Goal: Find specific page/section

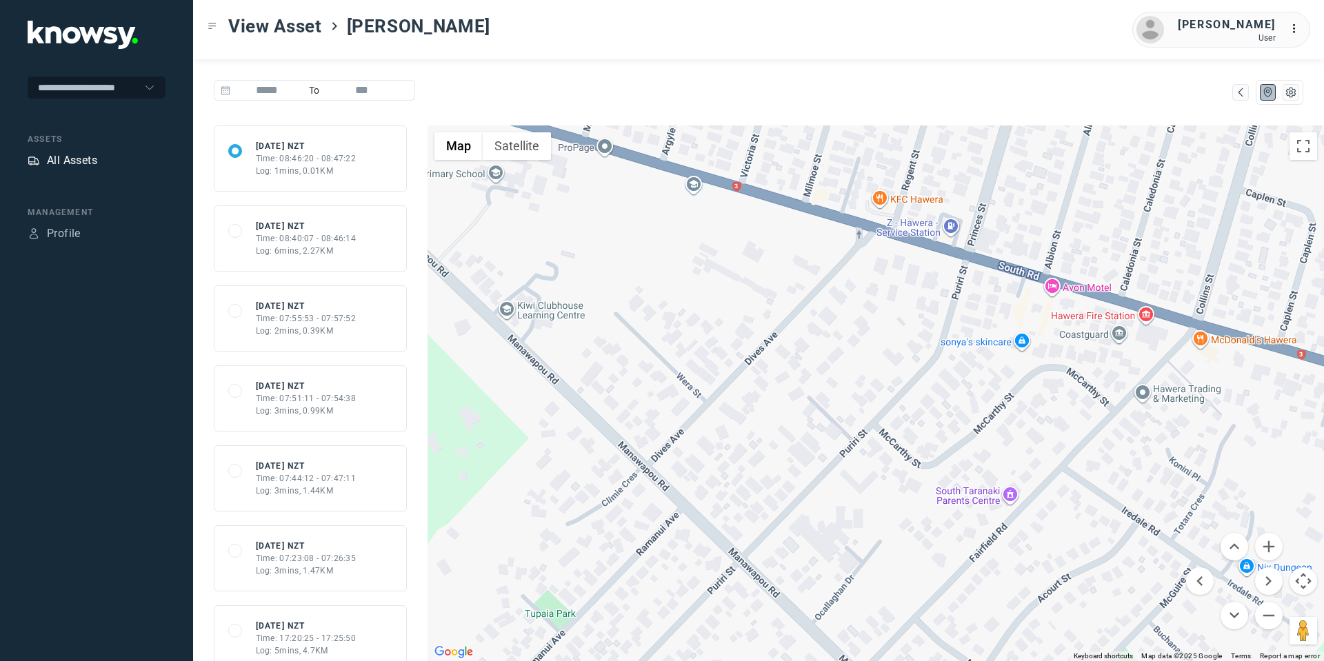
click at [78, 160] on div "All Assets" at bounding box center [72, 160] width 50 height 17
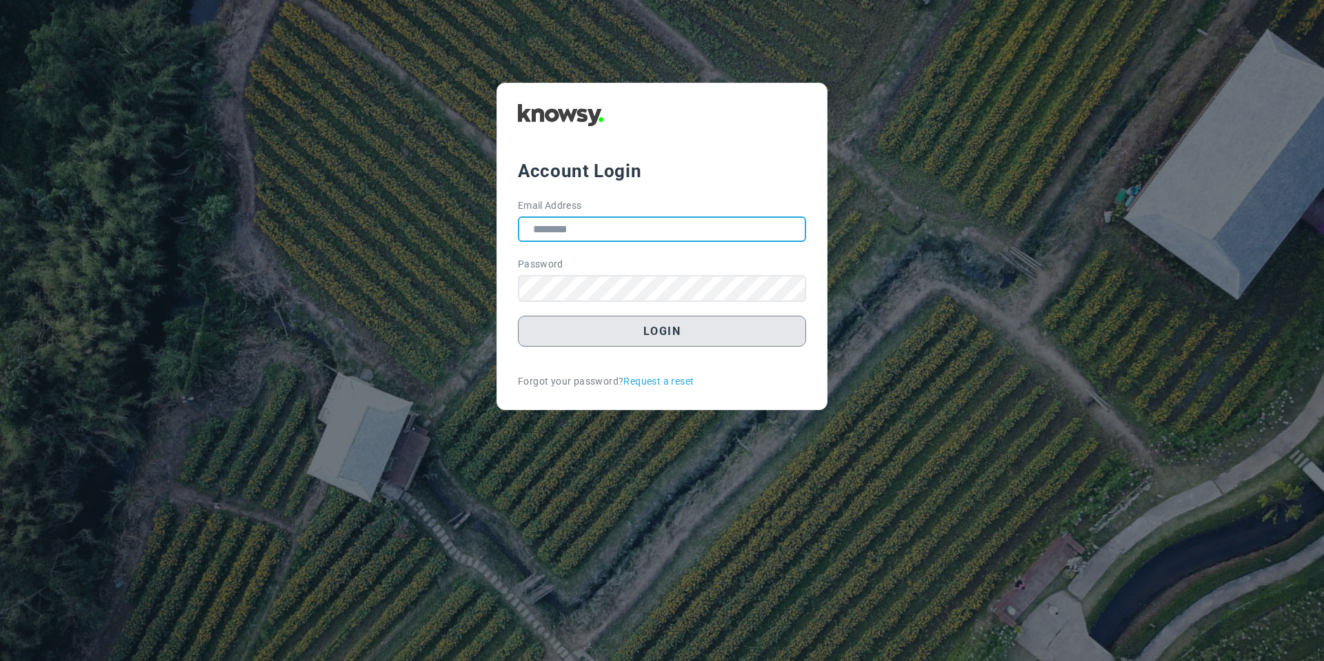
type input "**********"
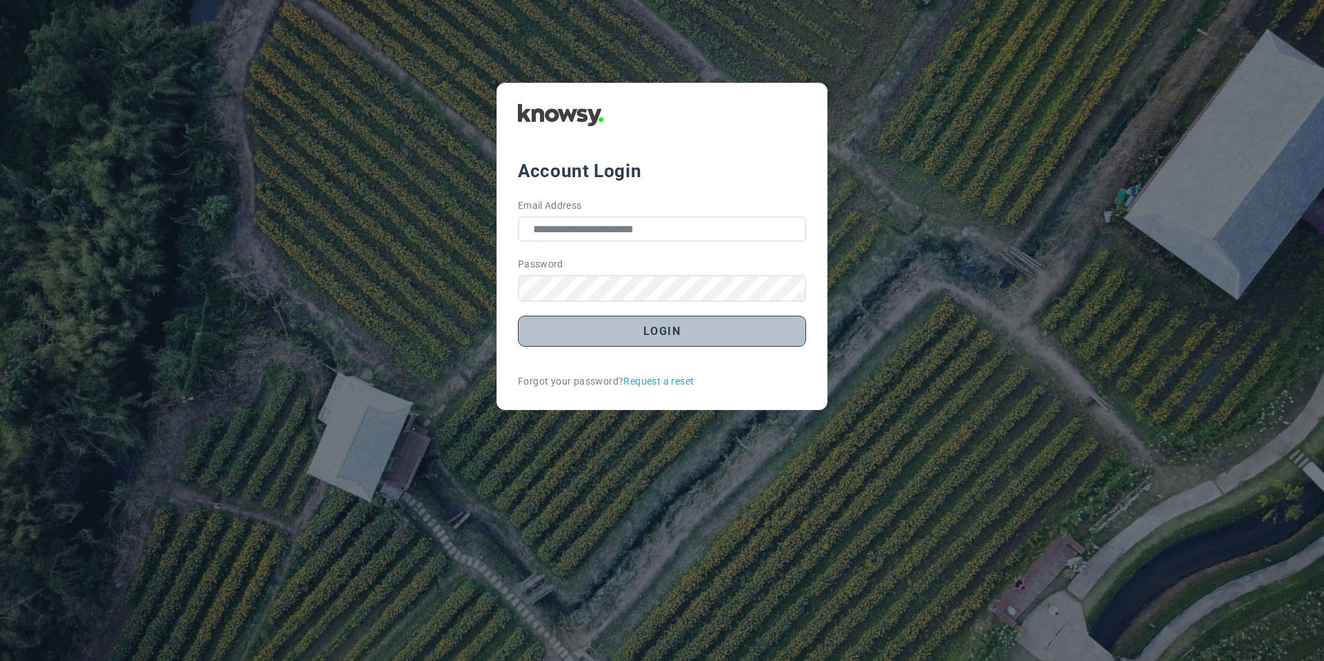
click at [629, 347] on button "Login" at bounding box center [662, 331] width 288 height 31
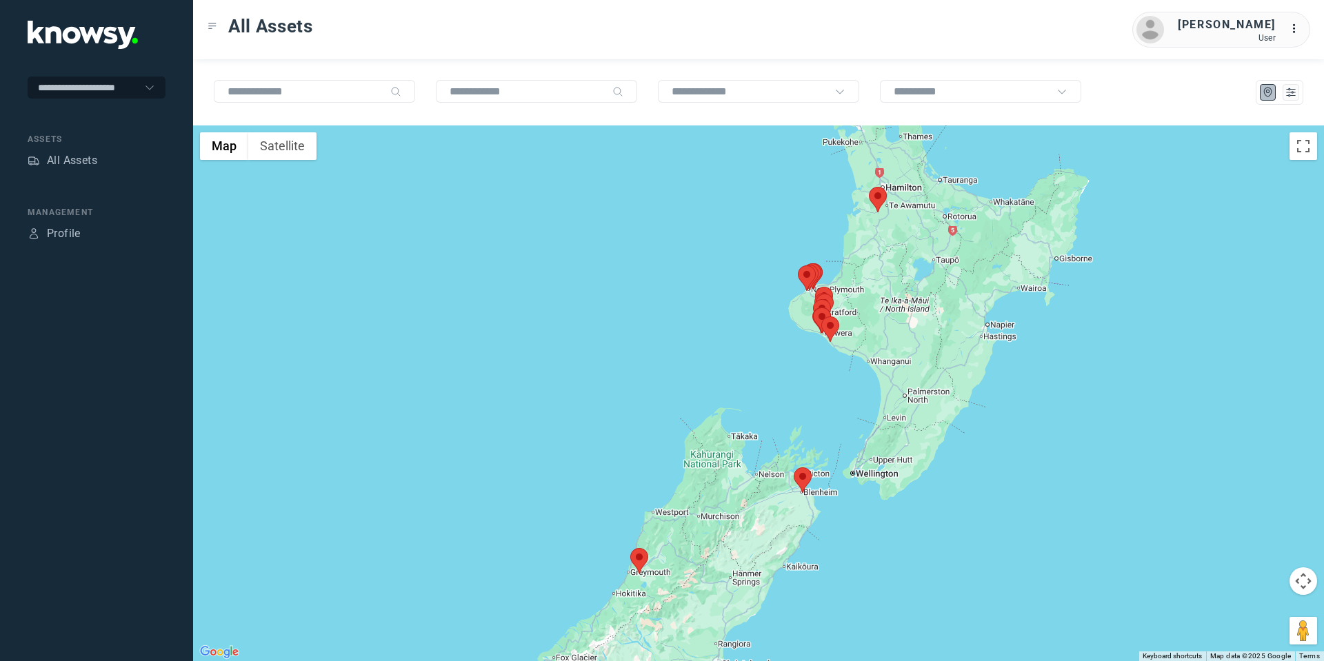
click at [869, 187] on area at bounding box center [869, 187] width 0 height 0
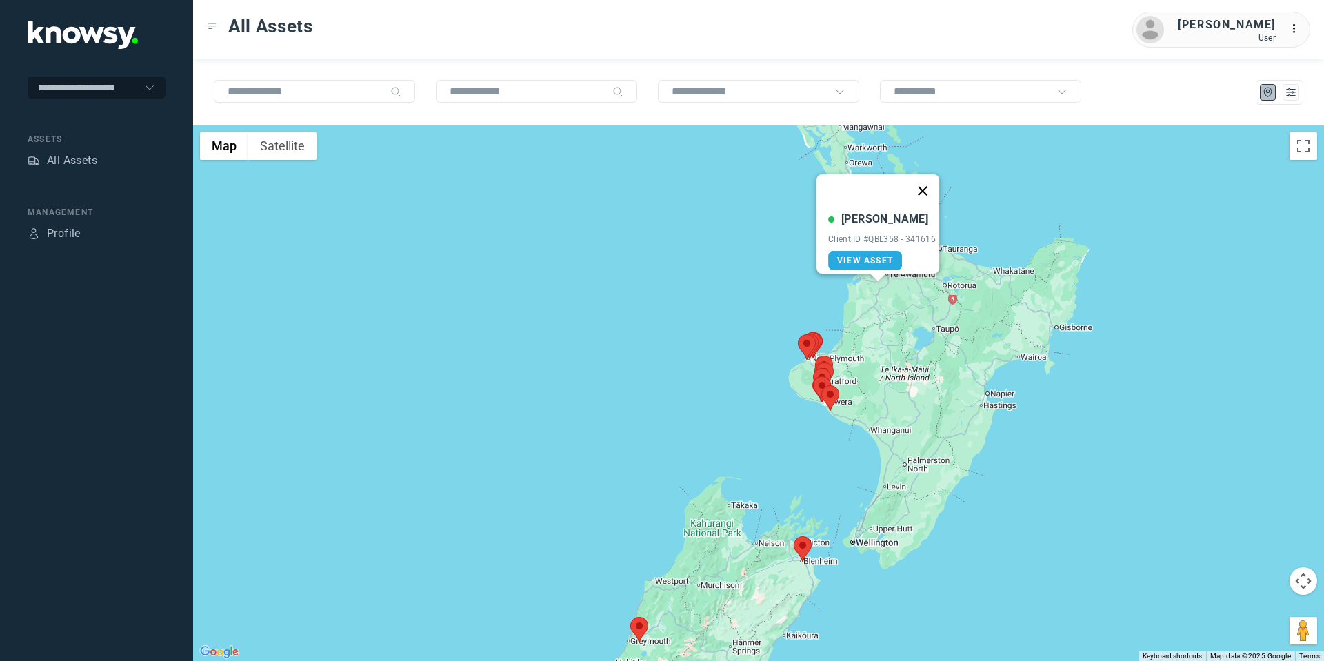
click at [924, 183] on button "Close" at bounding box center [922, 190] width 33 height 33
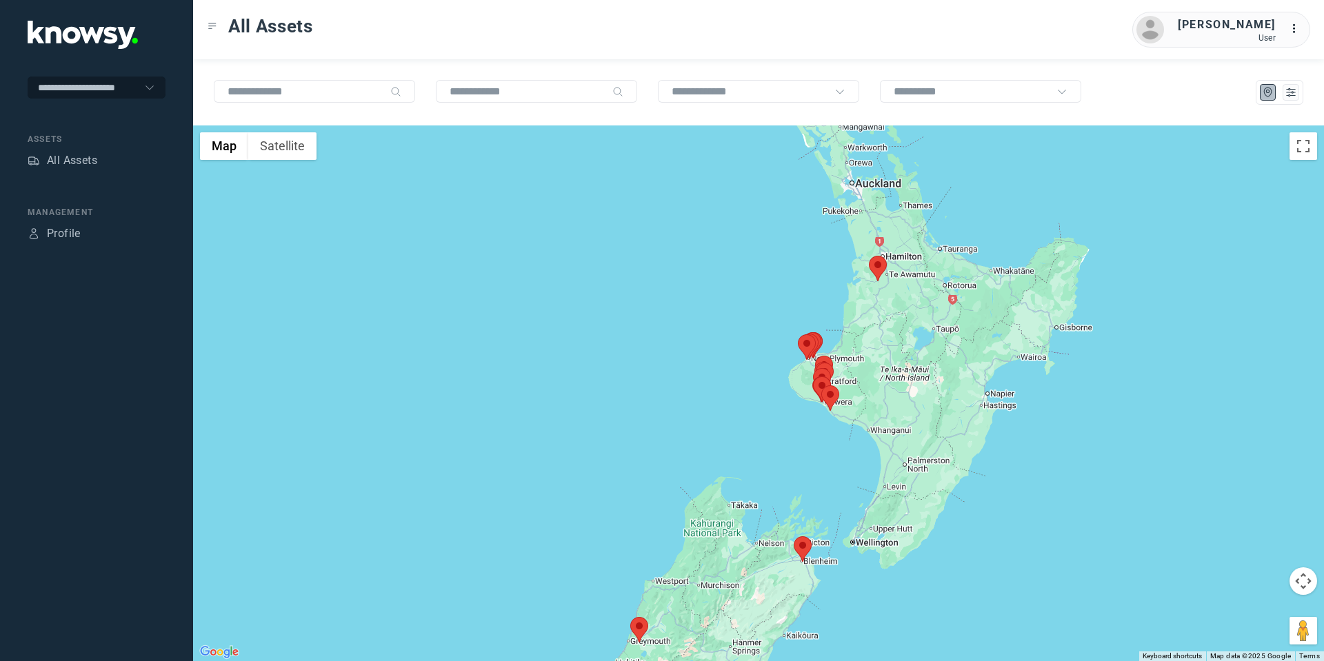
click at [794, 537] on area at bounding box center [794, 537] width 0 height 0
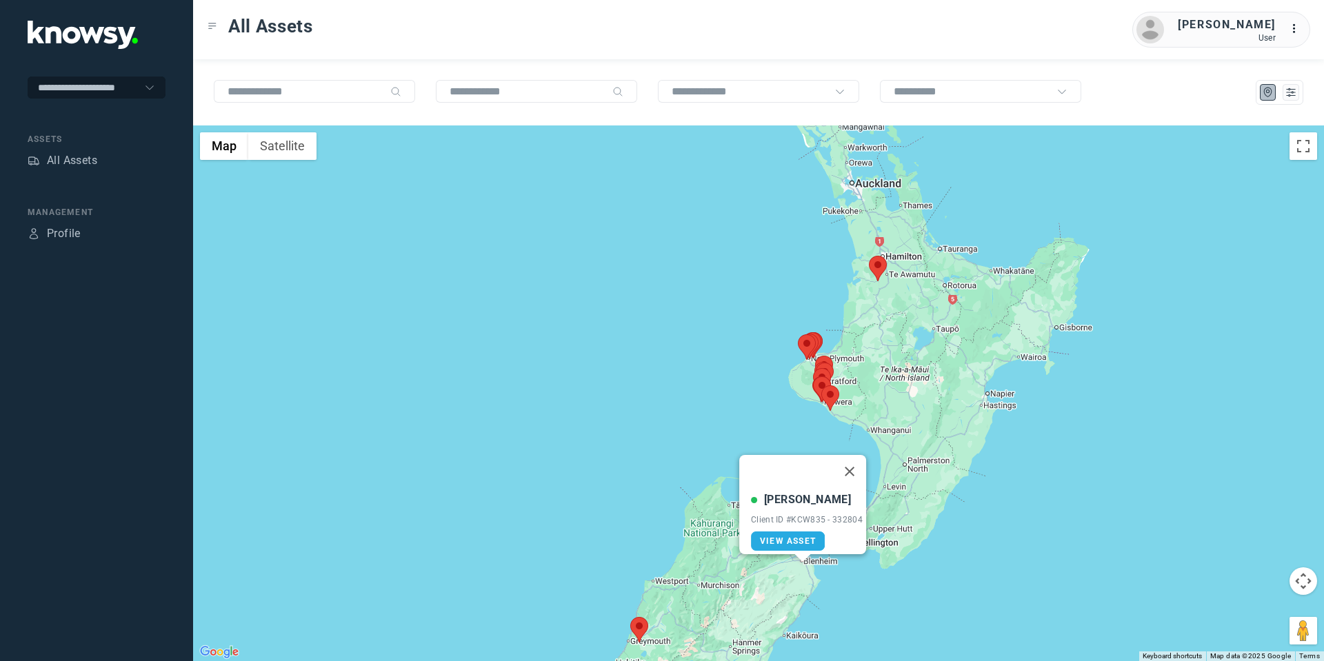
click at [630, 617] on area at bounding box center [630, 617] width 0 height 0
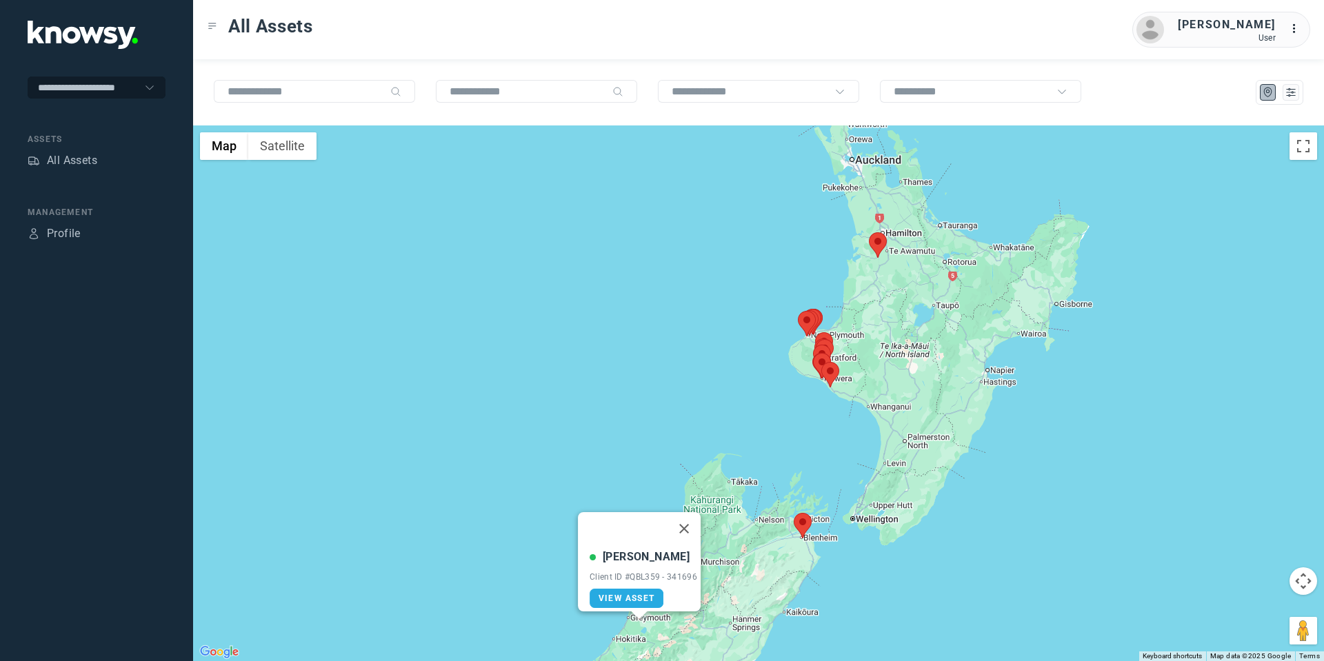
click at [794, 513] on area at bounding box center [794, 513] width 0 height 0
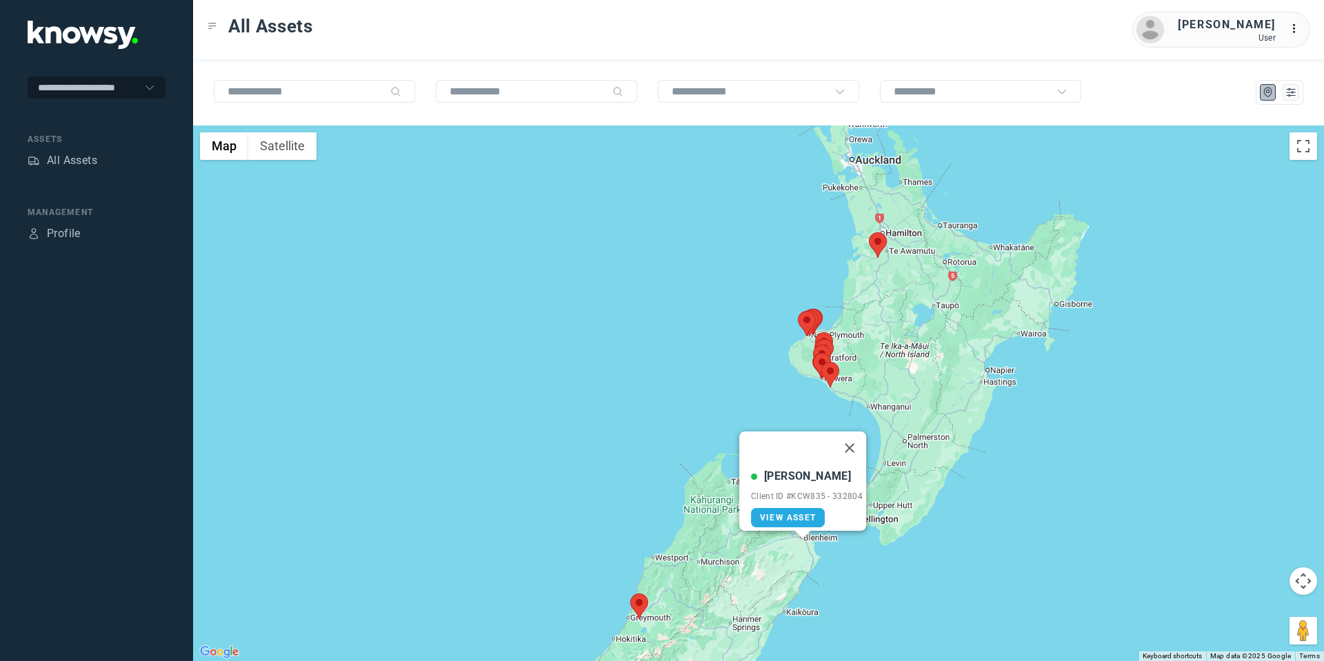
click at [630, 594] on area at bounding box center [630, 594] width 0 height 0
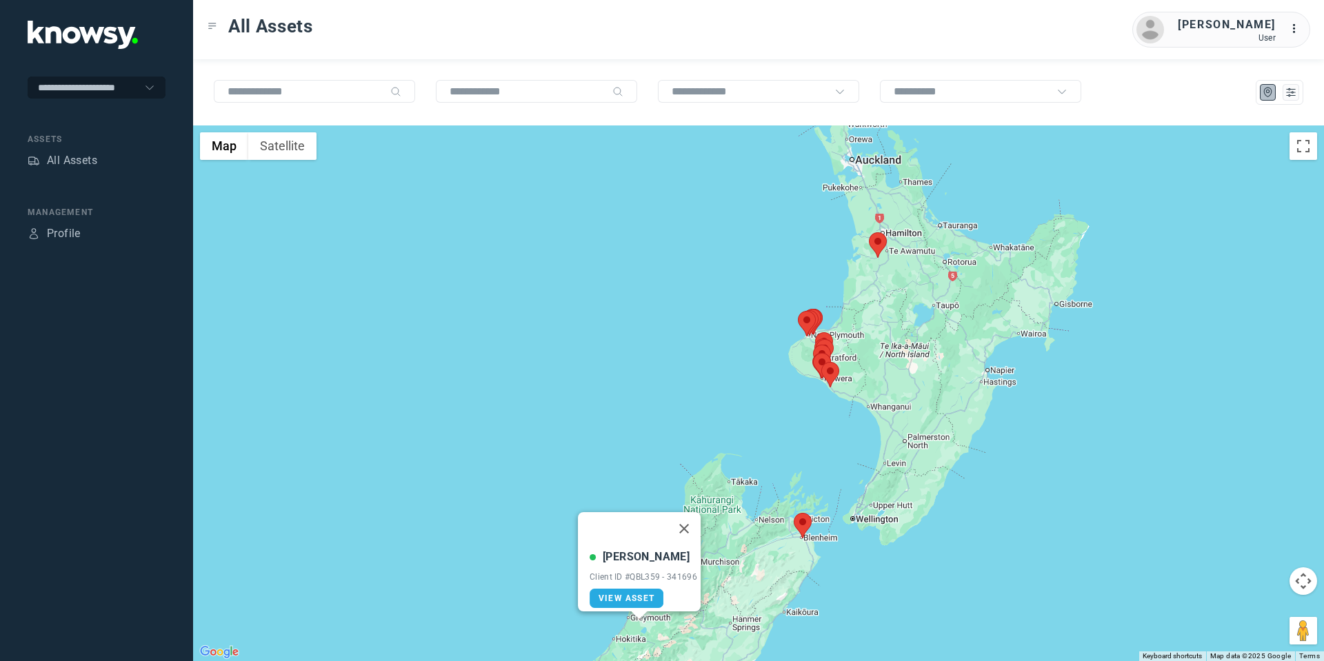
click at [794, 513] on area at bounding box center [794, 513] width 0 height 0
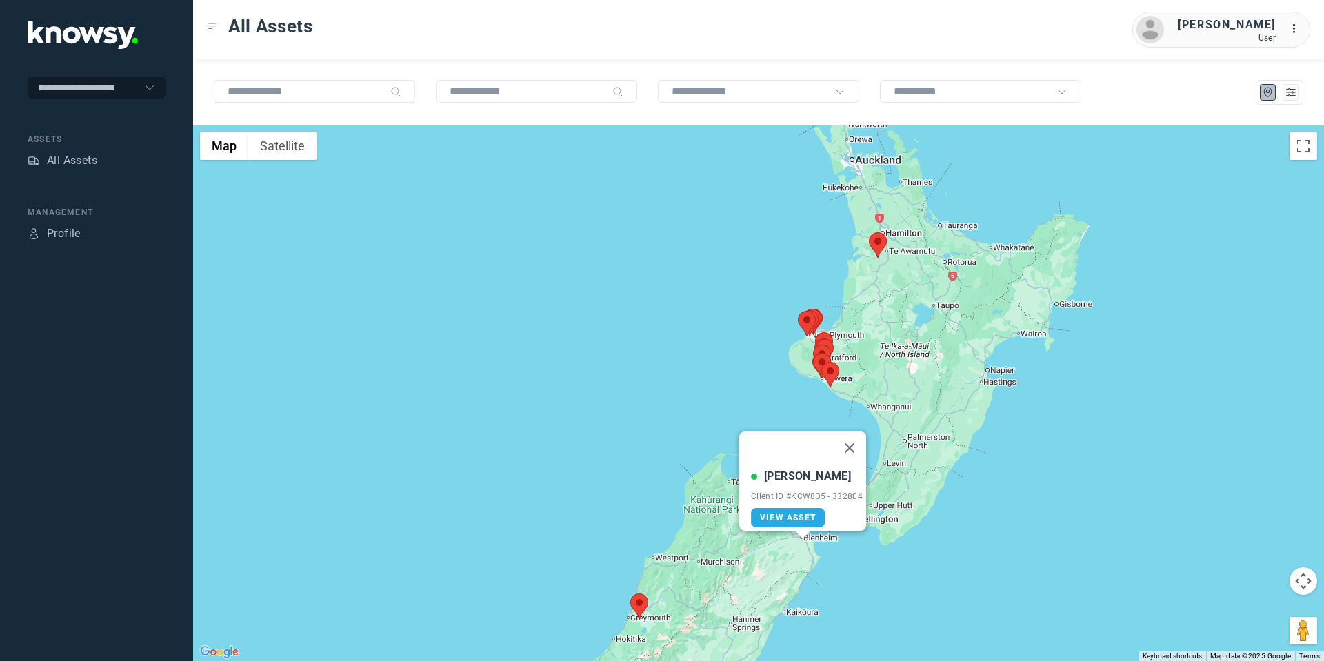
click at [869, 232] on area at bounding box center [869, 232] width 0 height 0
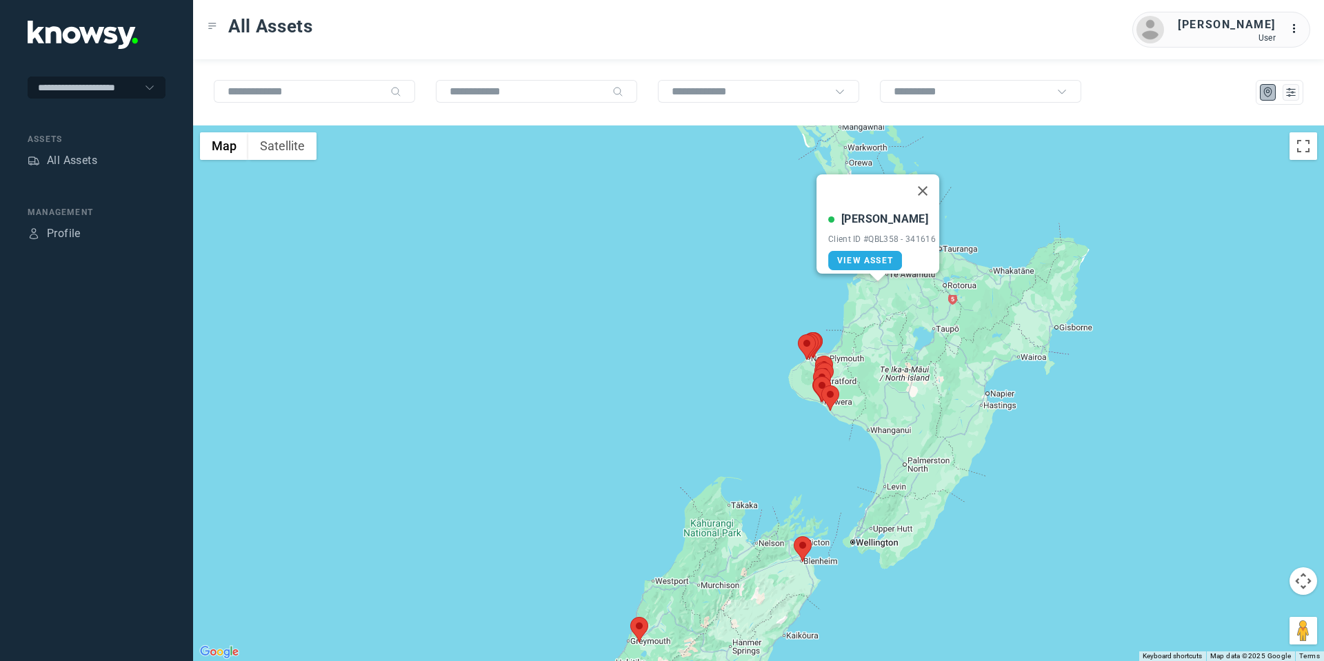
click at [794, 537] on area at bounding box center [794, 537] width 0 height 0
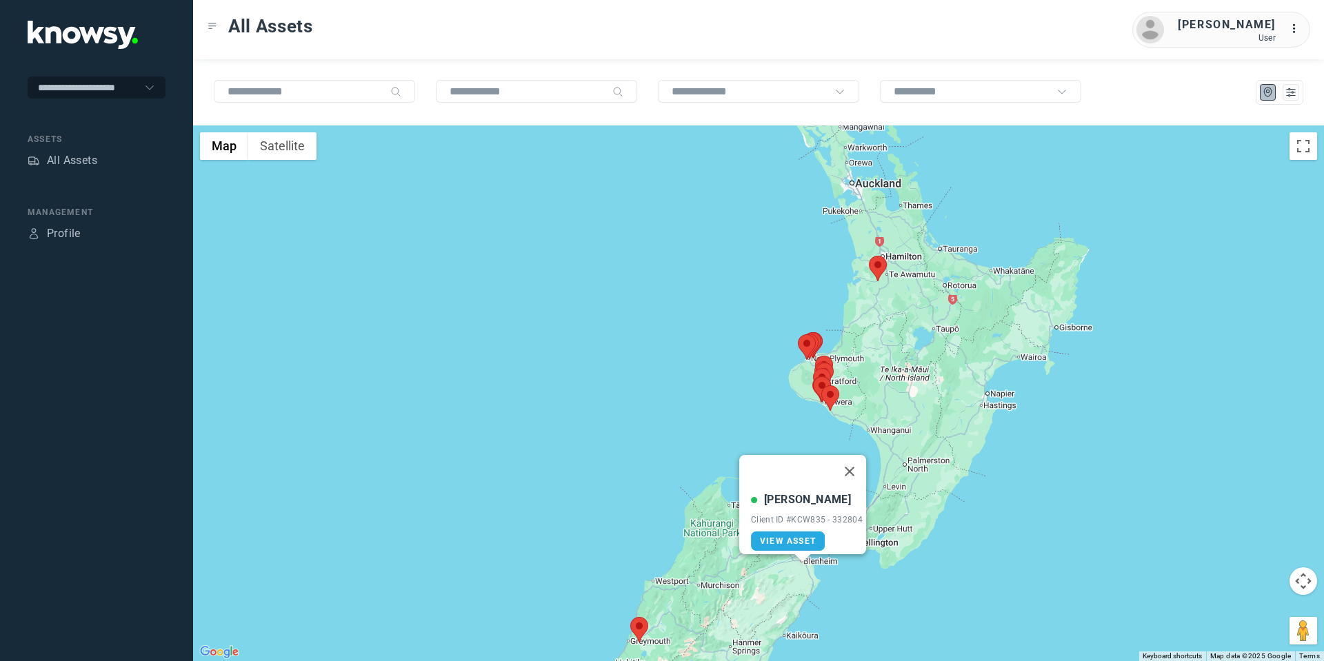
click at [630, 617] on area at bounding box center [630, 617] width 0 height 0
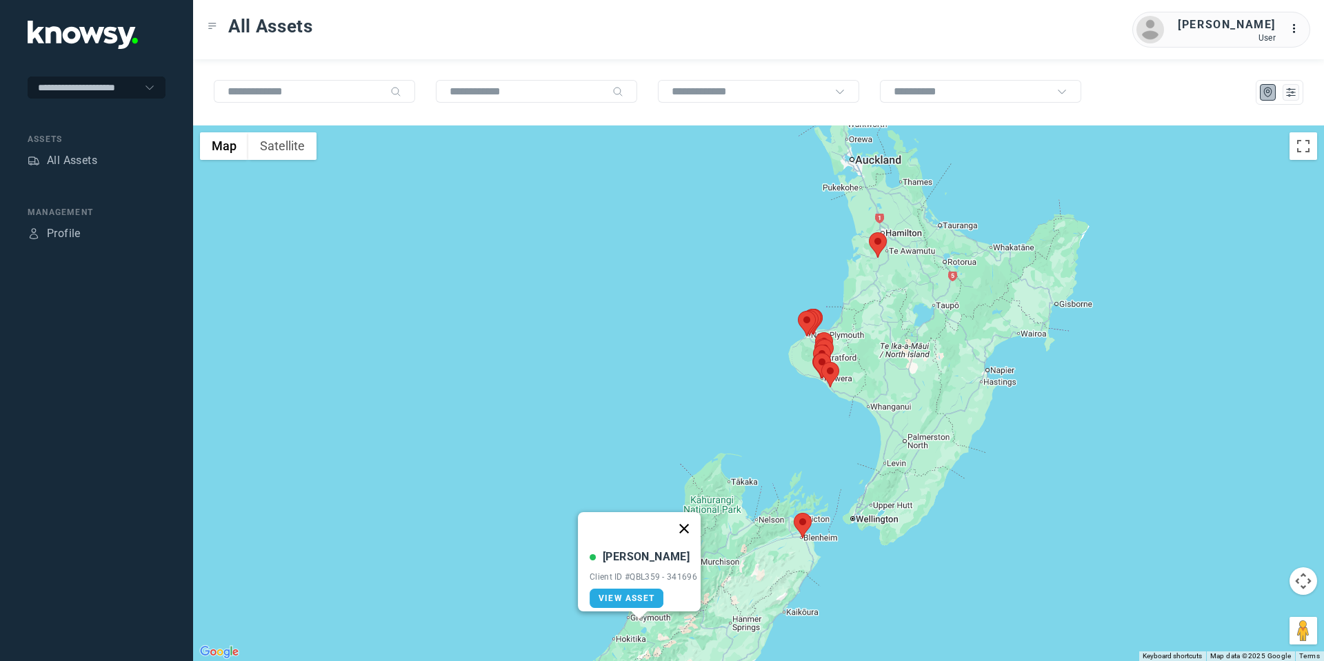
click at [690, 519] on button "Close" at bounding box center [684, 528] width 33 height 33
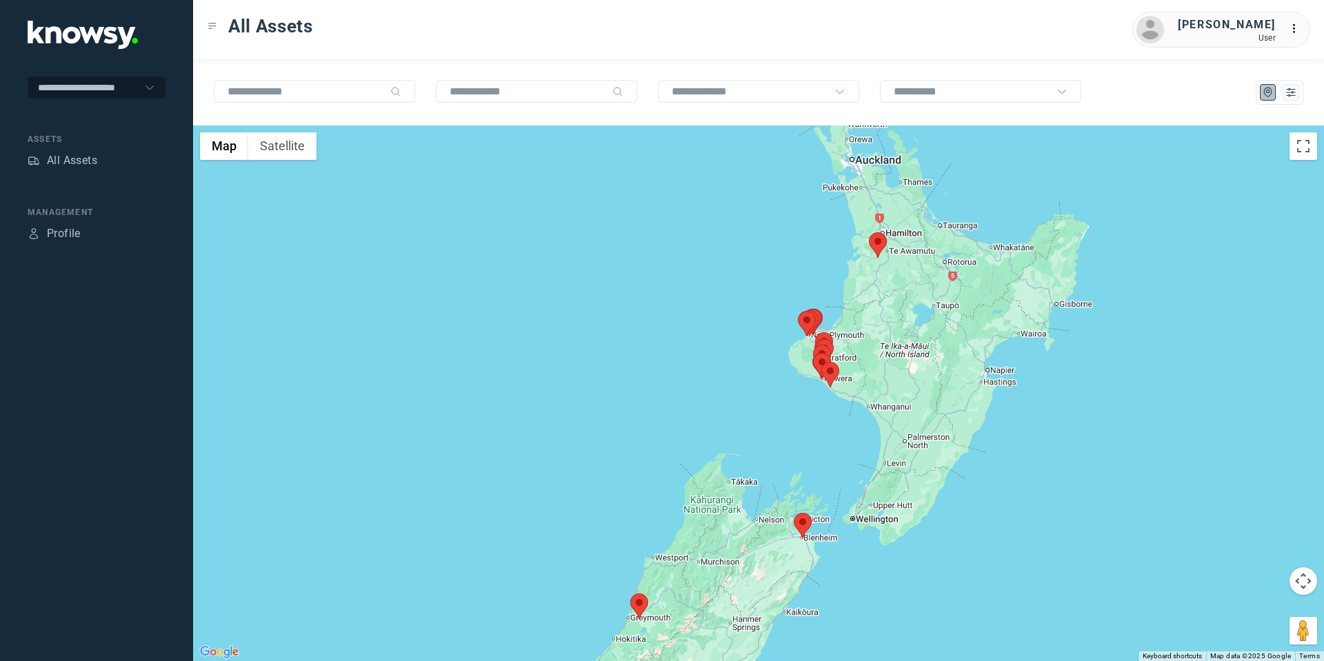
click at [630, 594] on area at bounding box center [630, 594] width 0 height 0
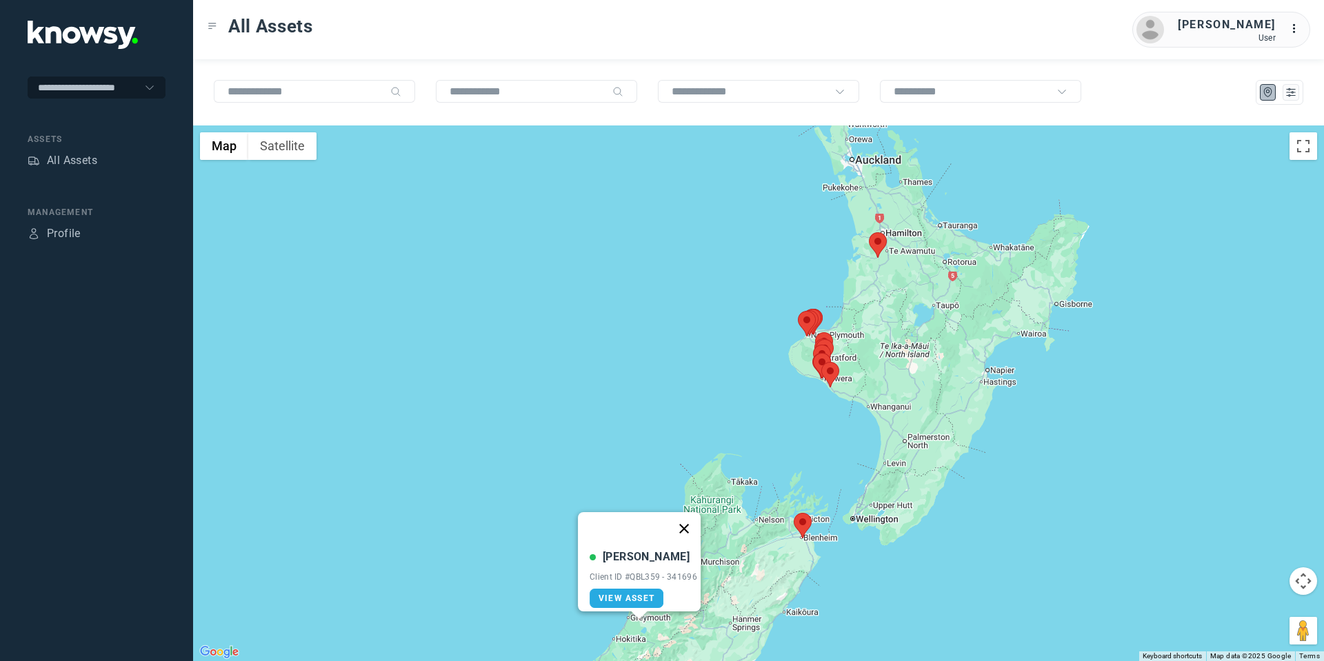
click at [689, 517] on button "Close" at bounding box center [684, 528] width 33 height 33
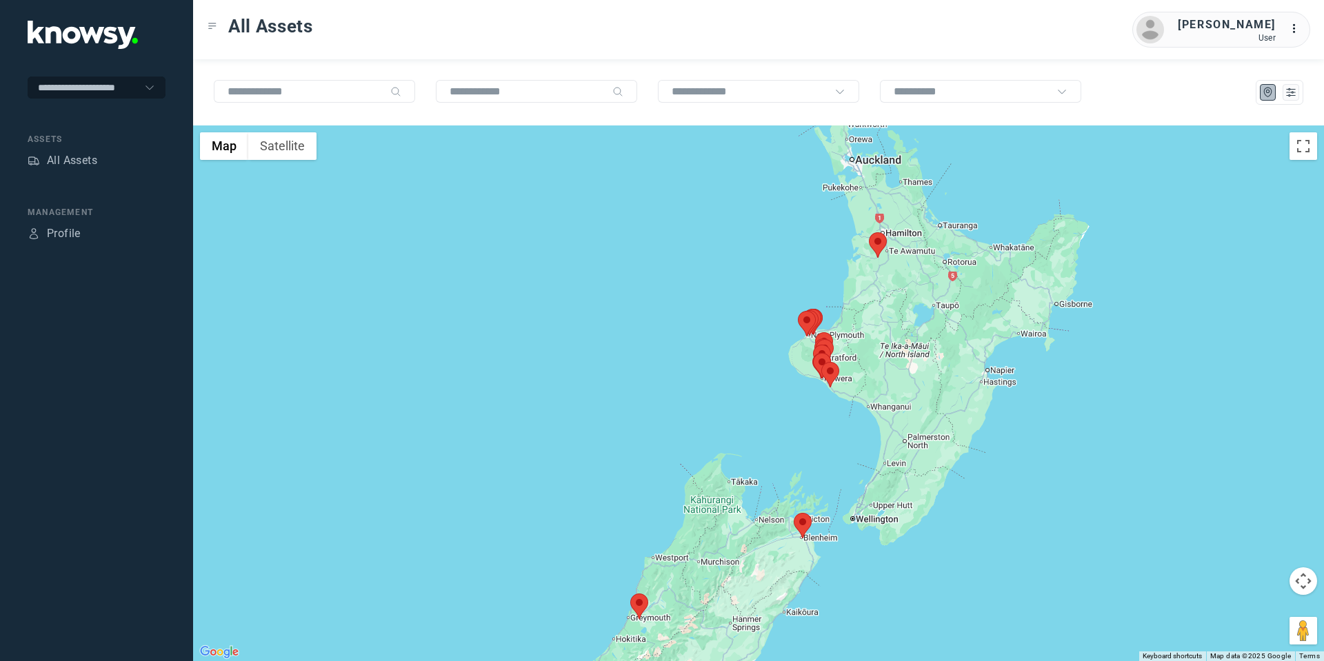
click at [794, 513] on area at bounding box center [794, 513] width 0 height 0
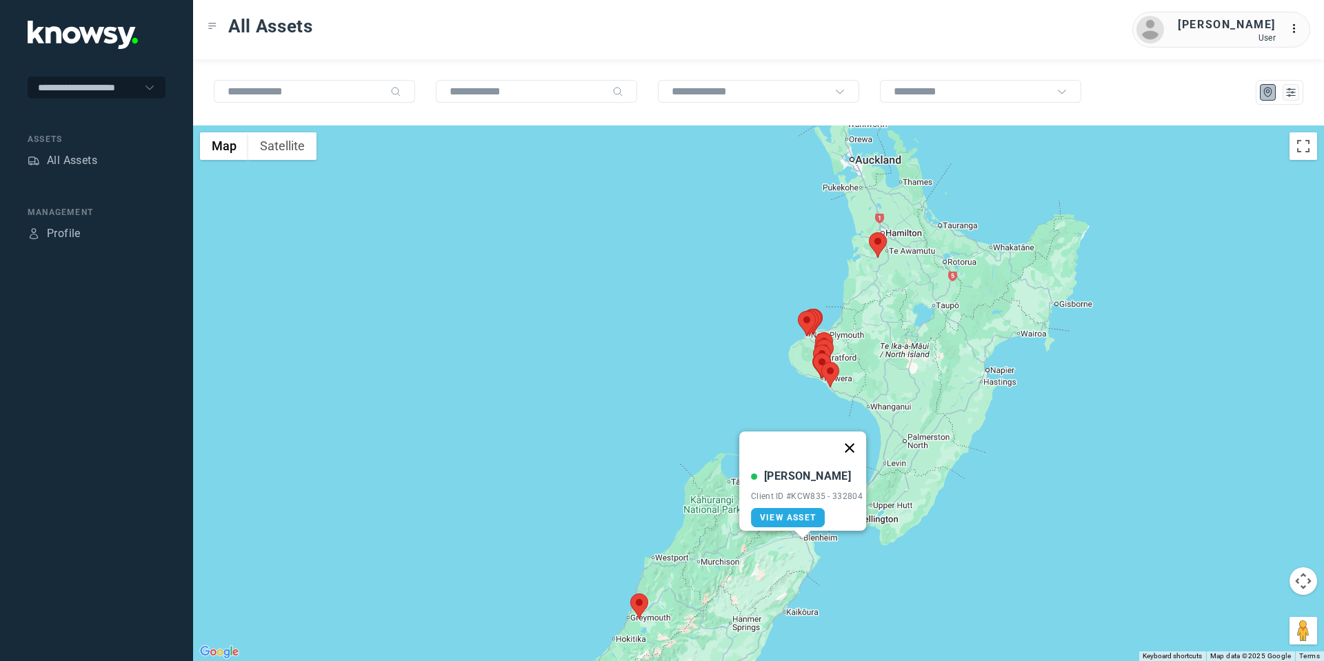
click at [858, 442] on button "Close" at bounding box center [849, 448] width 33 height 33
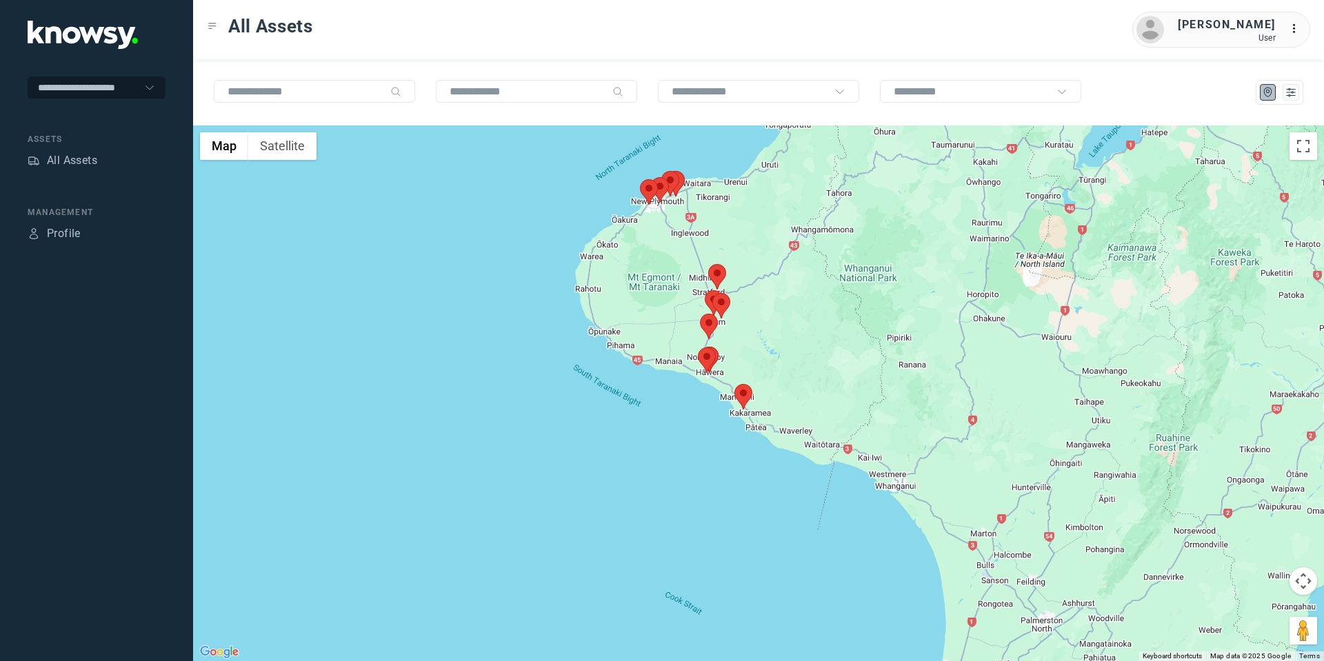
click at [734, 384] on area at bounding box center [734, 384] width 0 height 0
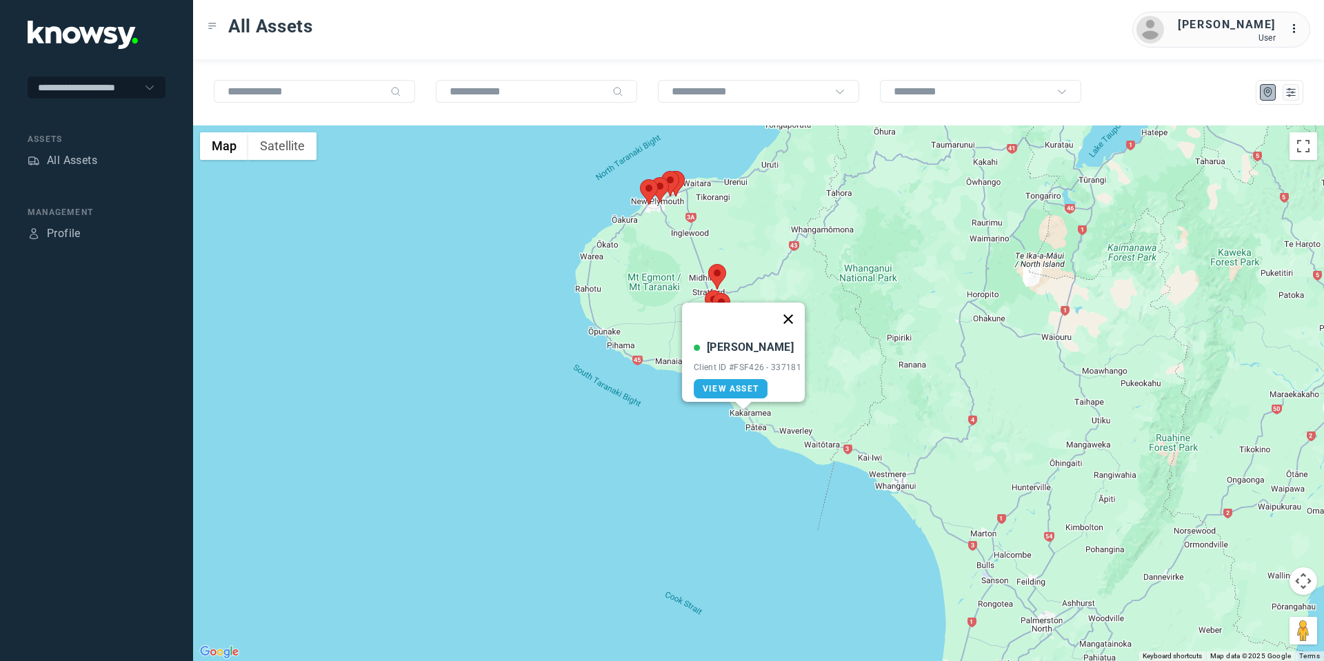
click at [799, 313] on button "Close" at bounding box center [788, 319] width 33 height 33
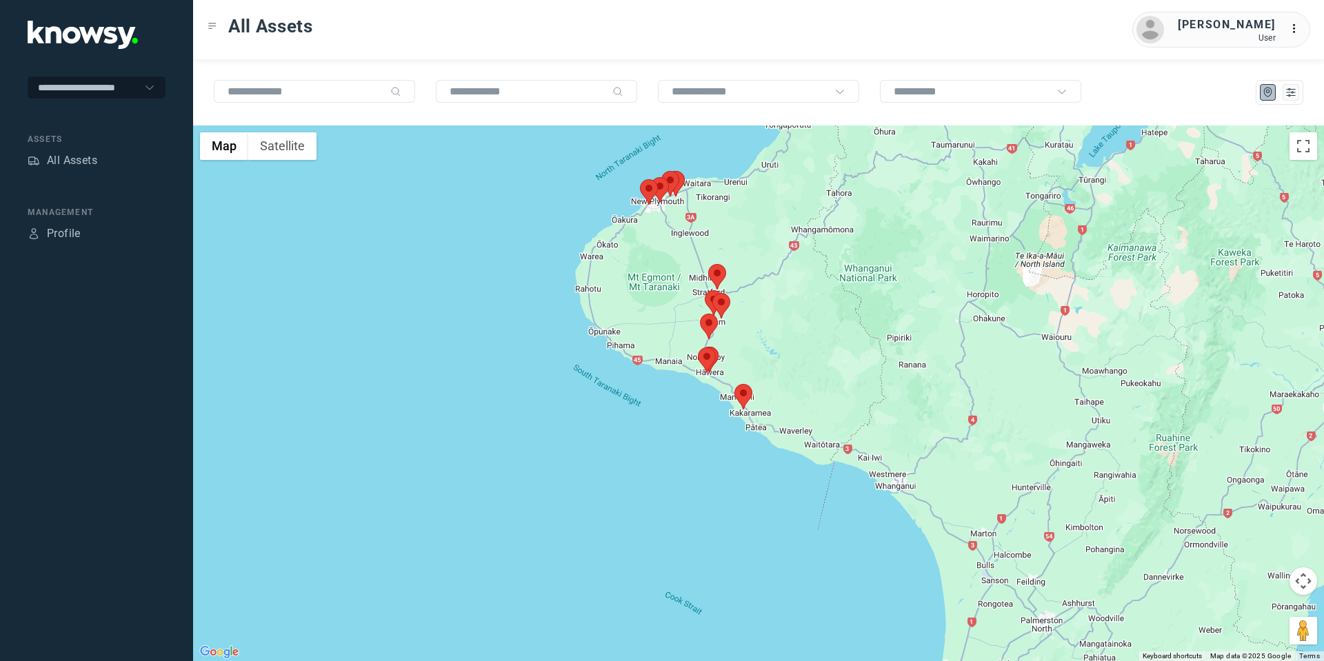
click at [698, 348] on area at bounding box center [698, 348] width 0 height 0
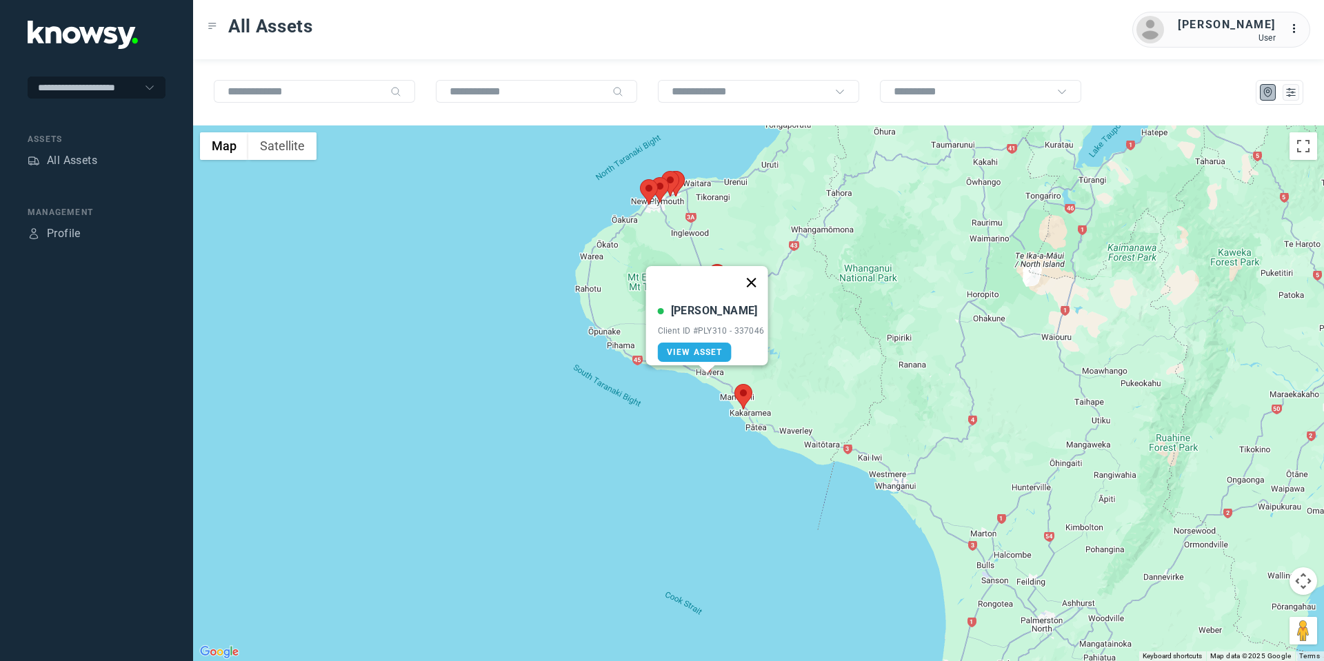
click at [757, 276] on button "Close" at bounding box center [750, 282] width 33 height 33
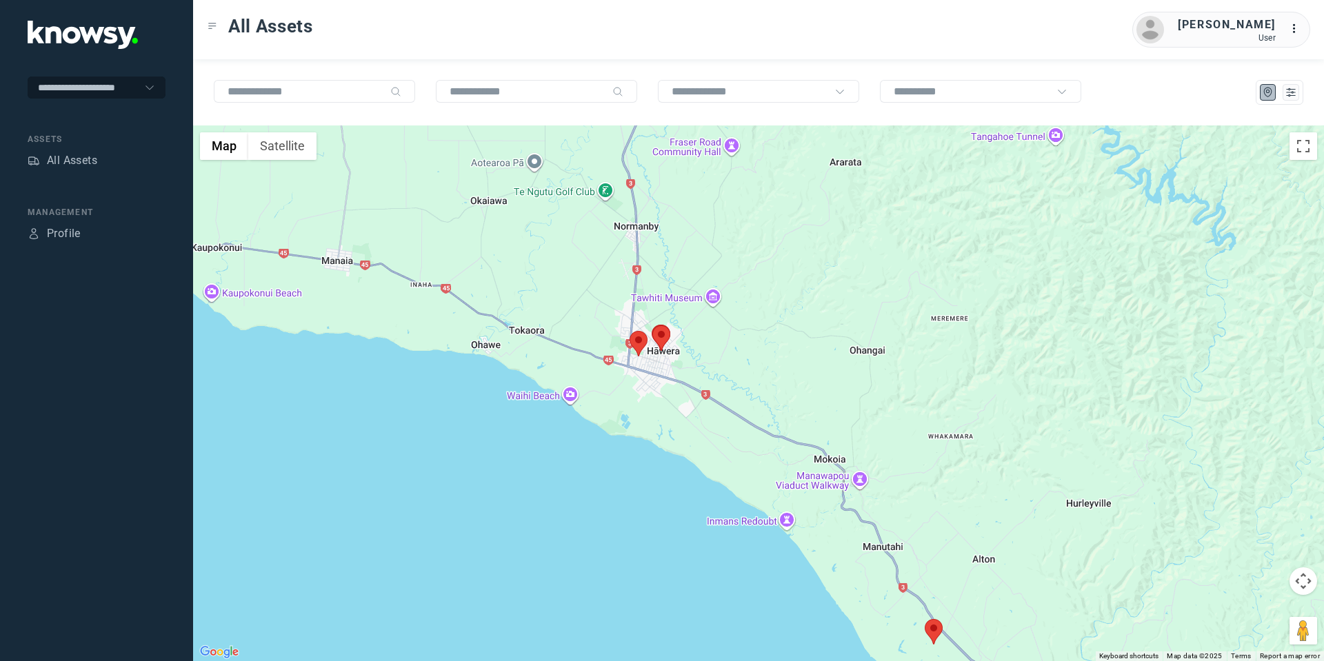
click at [630, 331] on area at bounding box center [630, 331] width 0 height 0
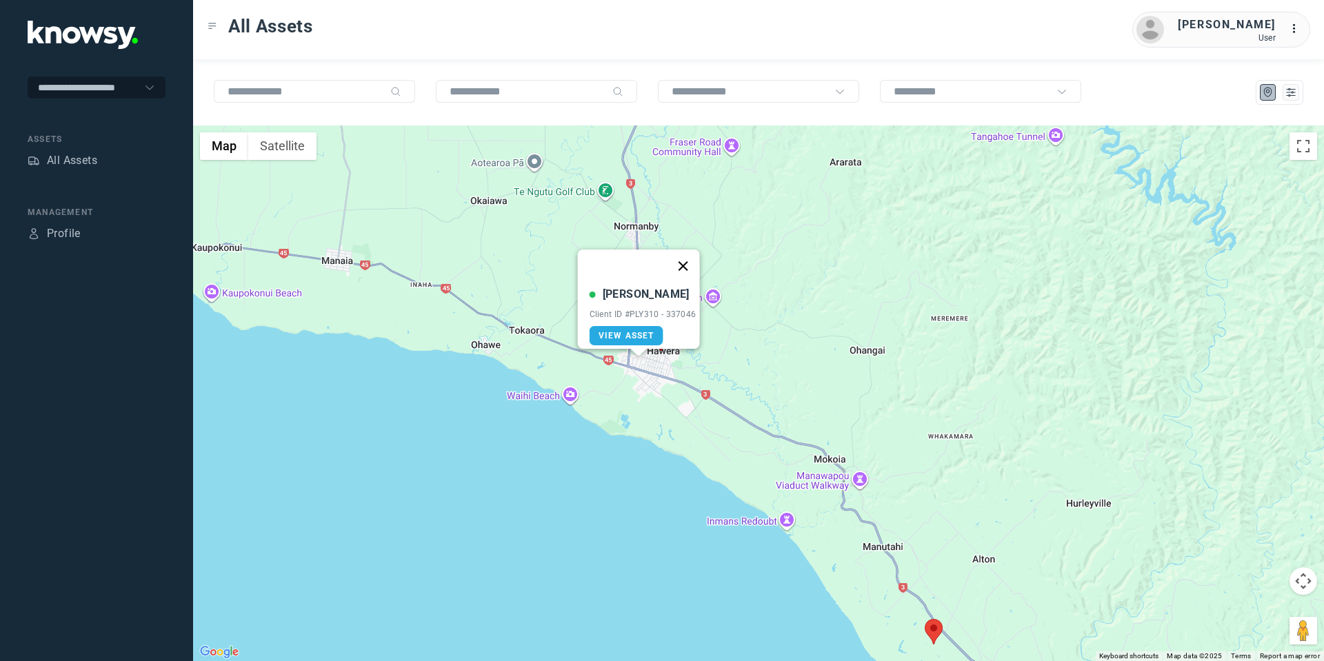
click at [687, 256] on button "Close" at bounding box center [682, 266] width 33 height 33
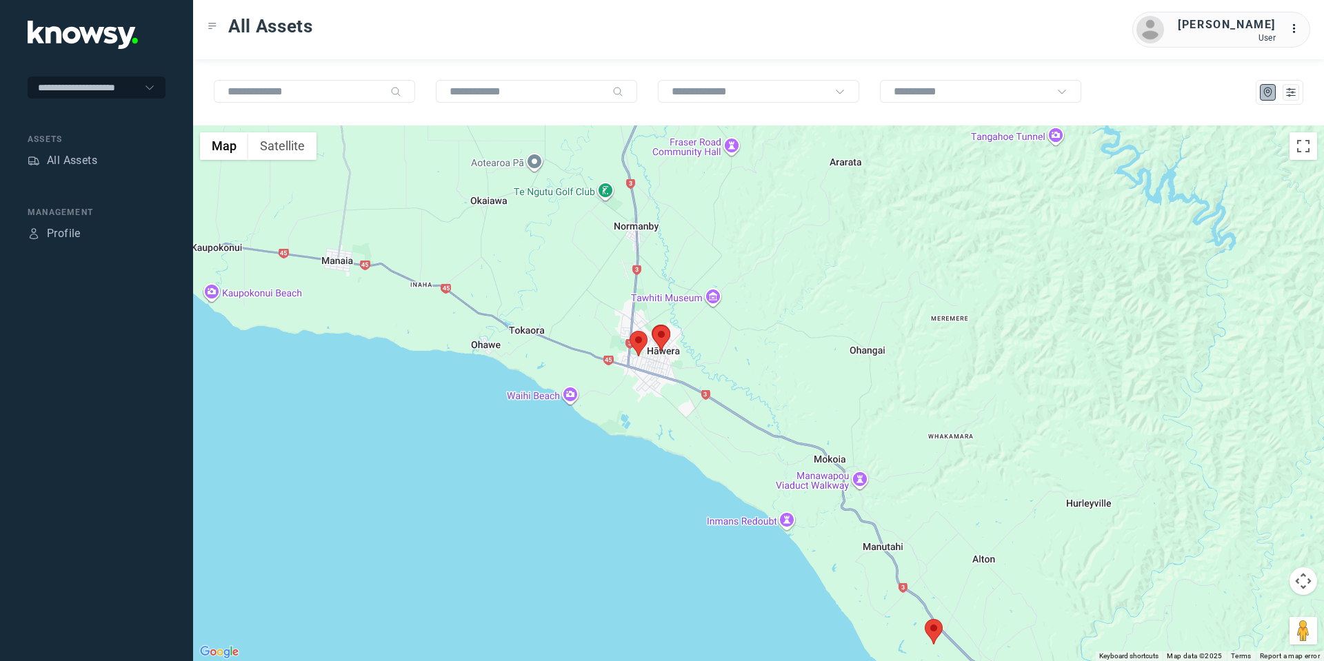
click at [652, 326] on area at bounding box center [652, 326] width 0 height 0
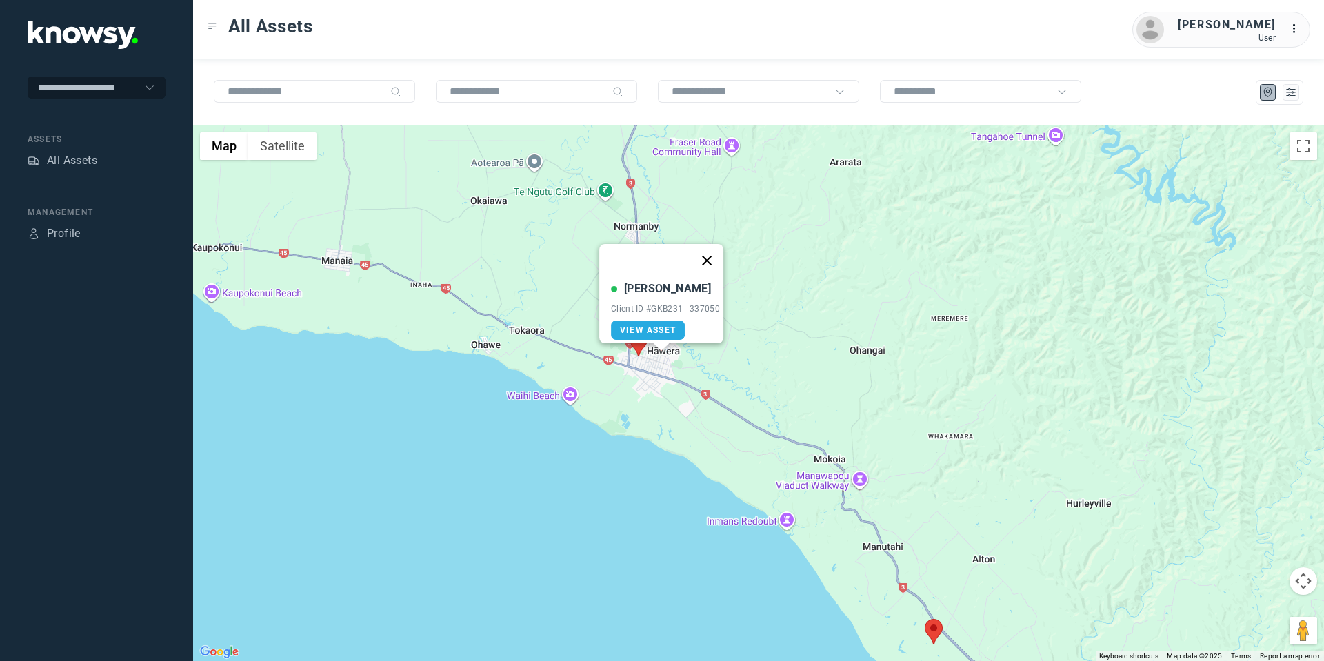
click at [707, 254] on button "Close" at bounding box center [706, 260] width 33 height 33
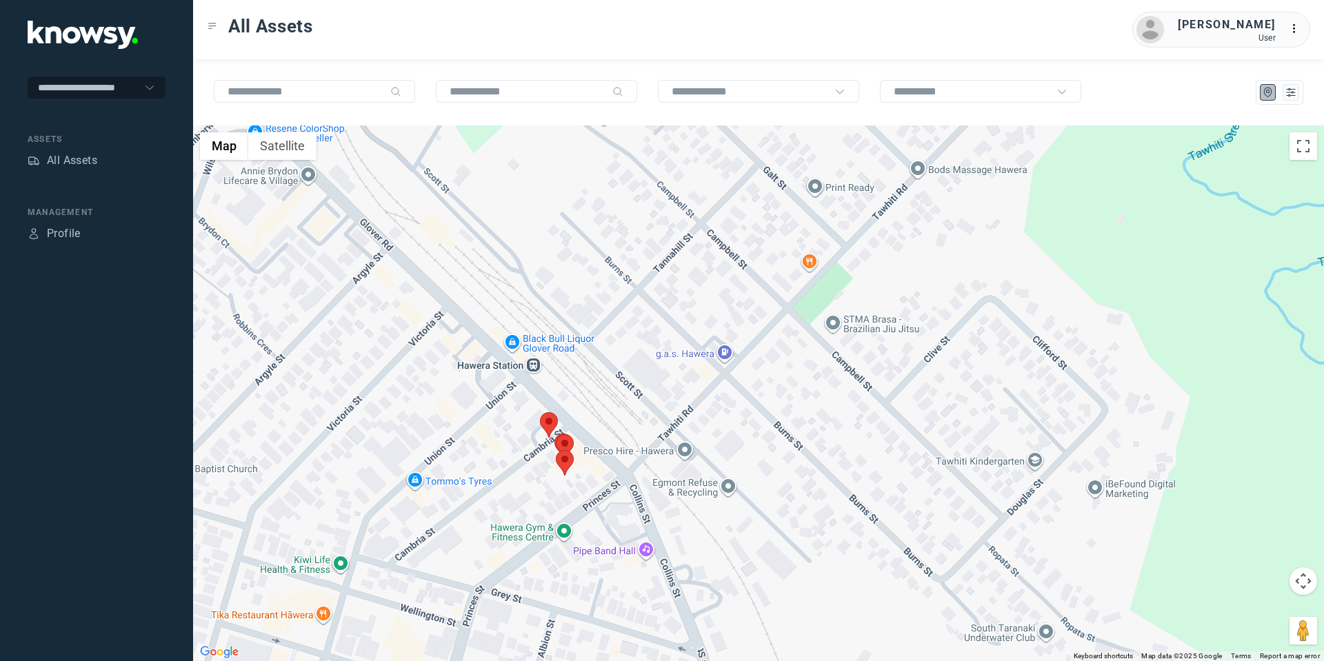
click at [556, 434] on area at bounding box center [556, 434] width 0 height 0
click at [615, 360] on button "Close" at bounding box center [610, 369] width 33 height 33
click at [556, 450] on area at bounding box center [556, 450] width 0 height 0
click at [618, 379] on button "Close" at bounding box center [609, 385] width 33 height 33
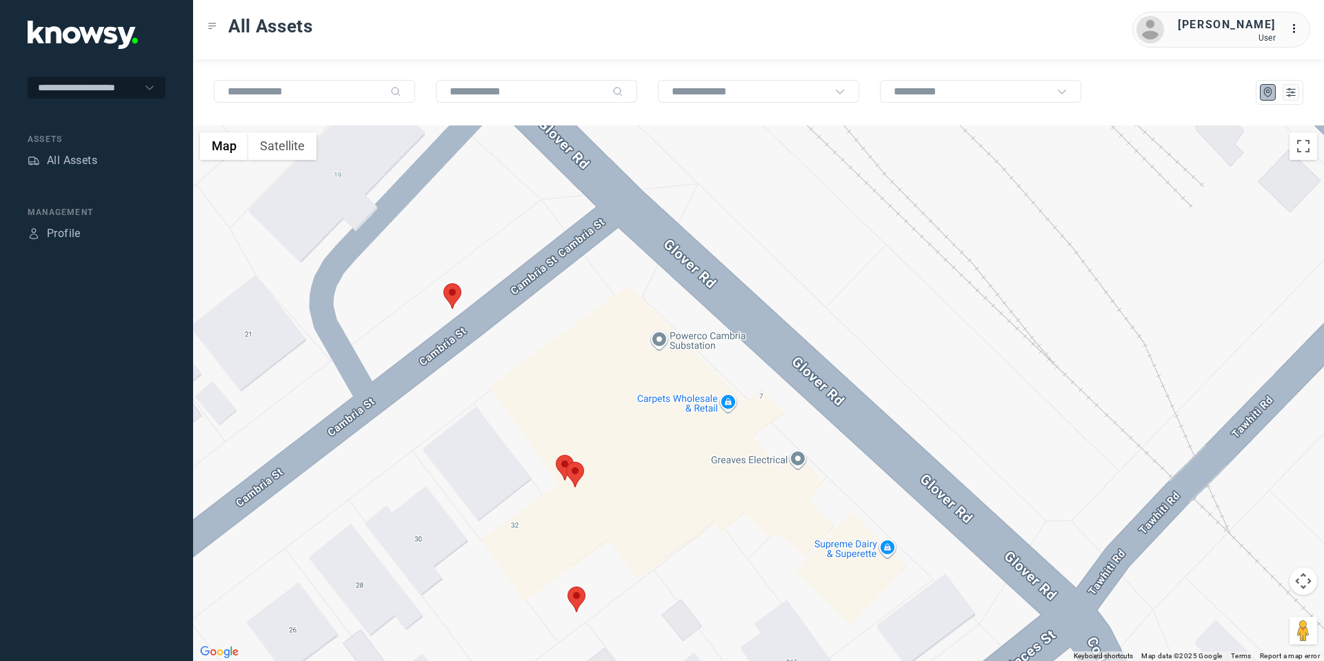
click at [556, 455] on area at bounding box center [556, 455] width 0 height 0
click at [443, 283] on area at bounding box center [443, 283] width 0 height 0
click at [507, 208] on button "Close" at bounding box center [497, 218] width 33 height 33
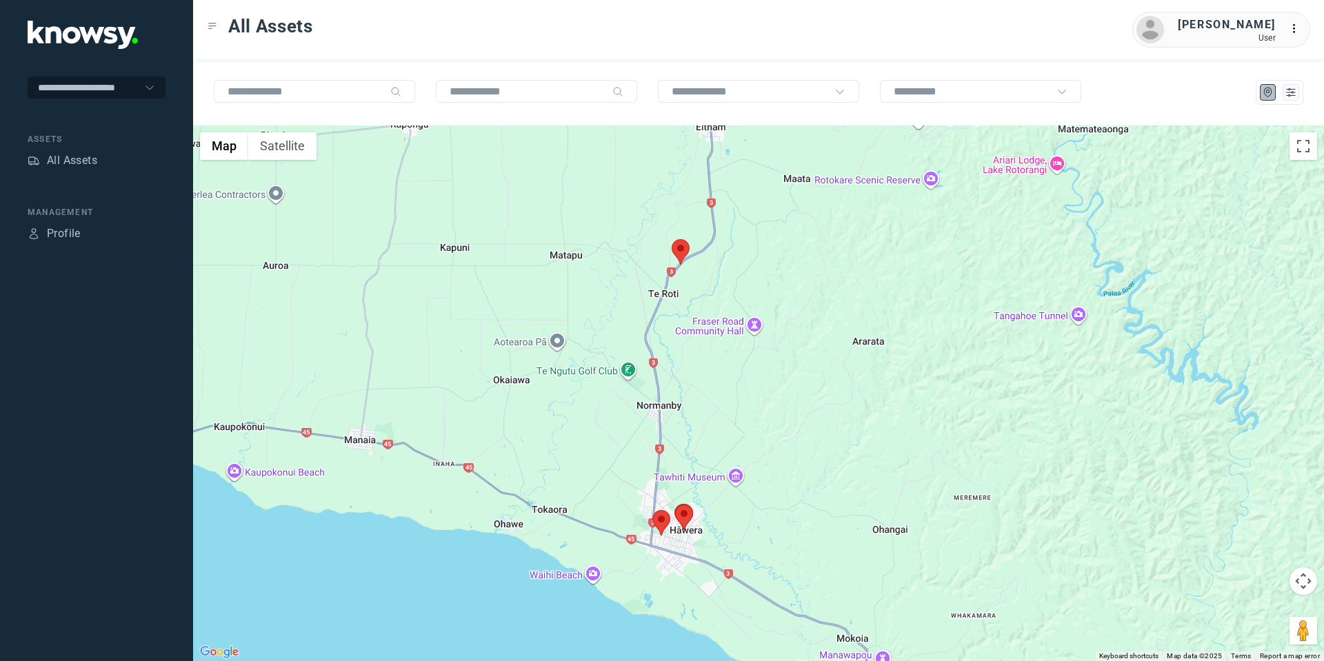
click at [672, 239] on area at bounding box center [672, 239] width 0 height 0
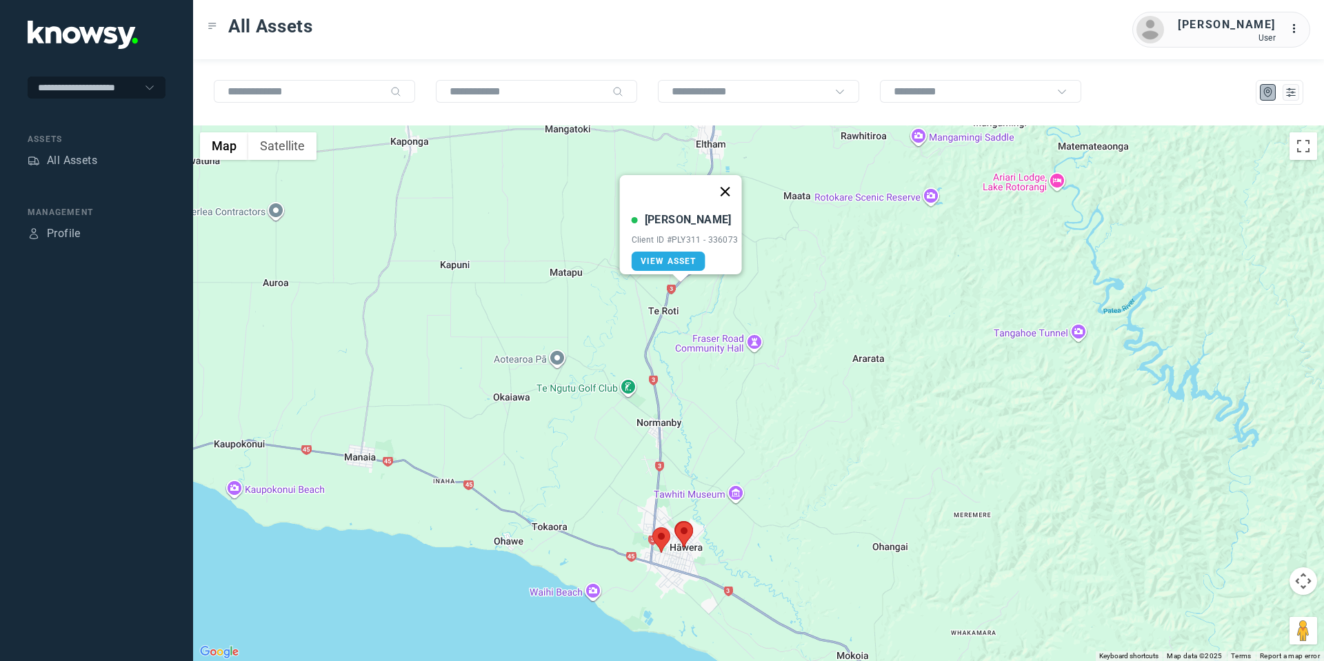
click at [732, 180] on button "Close" at bounding box center [724, 191] width 33 height 33
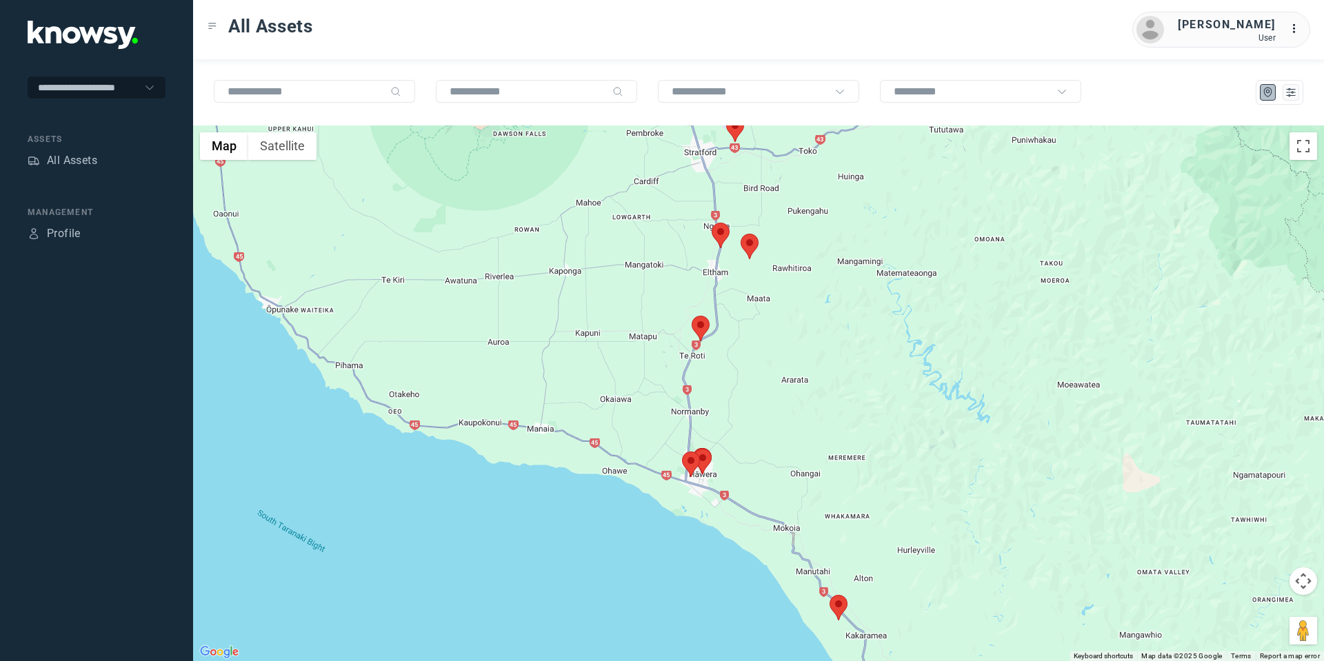
click at [712, 223] on area at bounding box center [712, 223] width 0 height 0
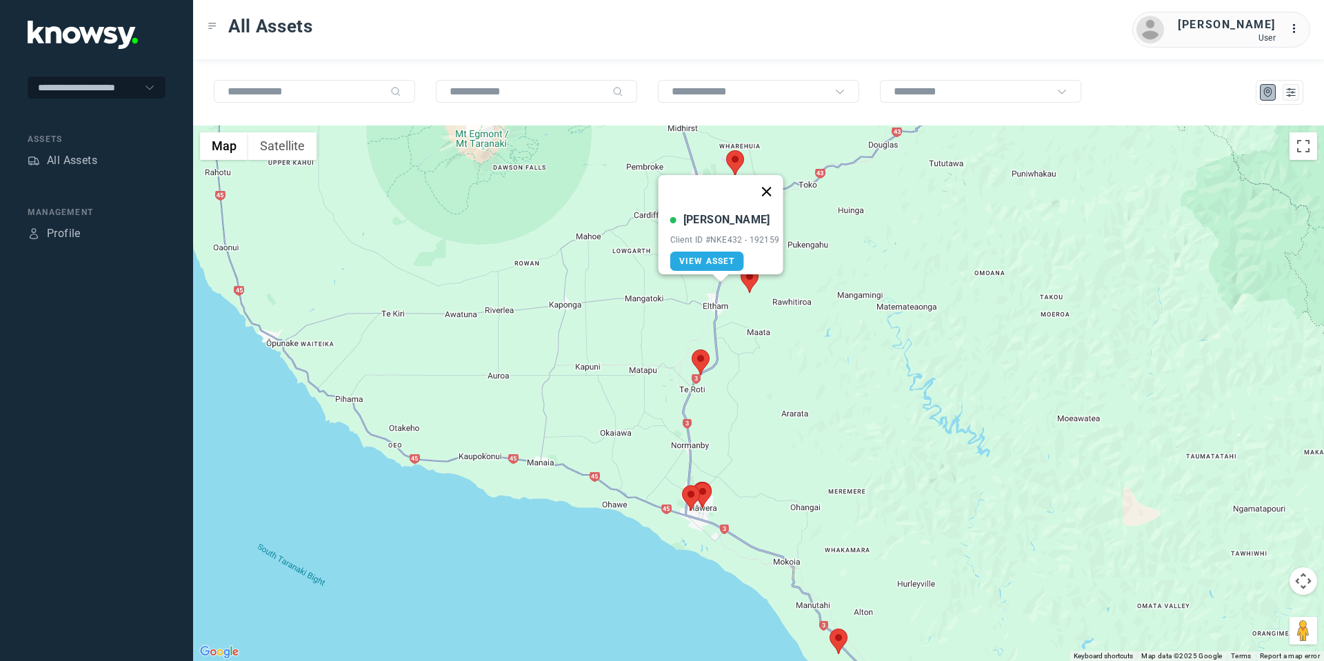
click at [770, 181] on button "Close" at bounding box center [766, 191] width 33 height 33
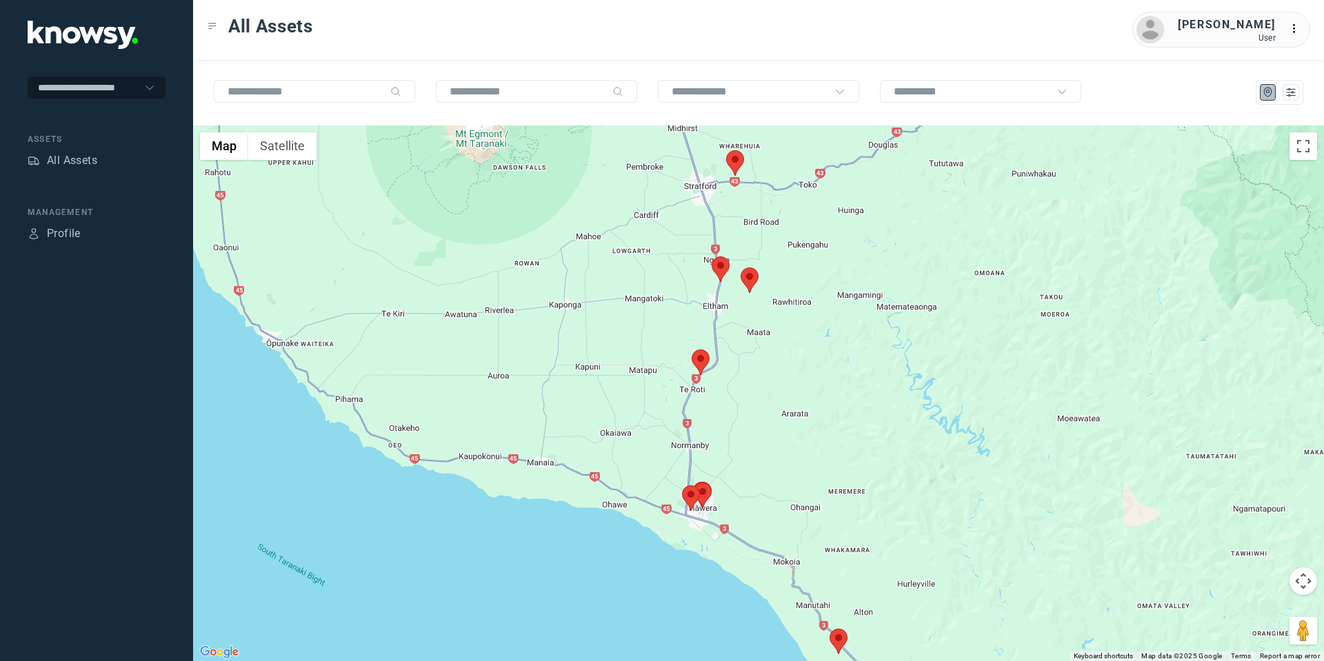
click at [741, 268] on area at bounding box center [741, 268] width 0 height 0
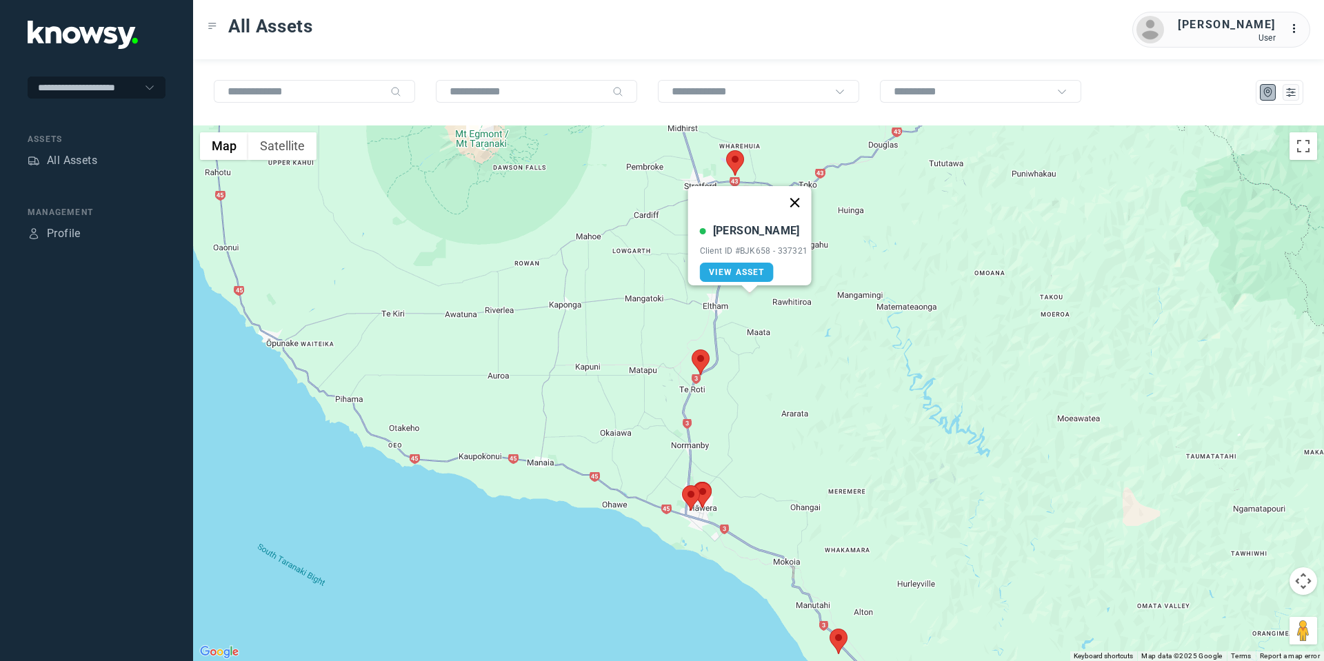
click at [795, 188] on button "Close" at bounding box center [794, 202] width 33 height 33
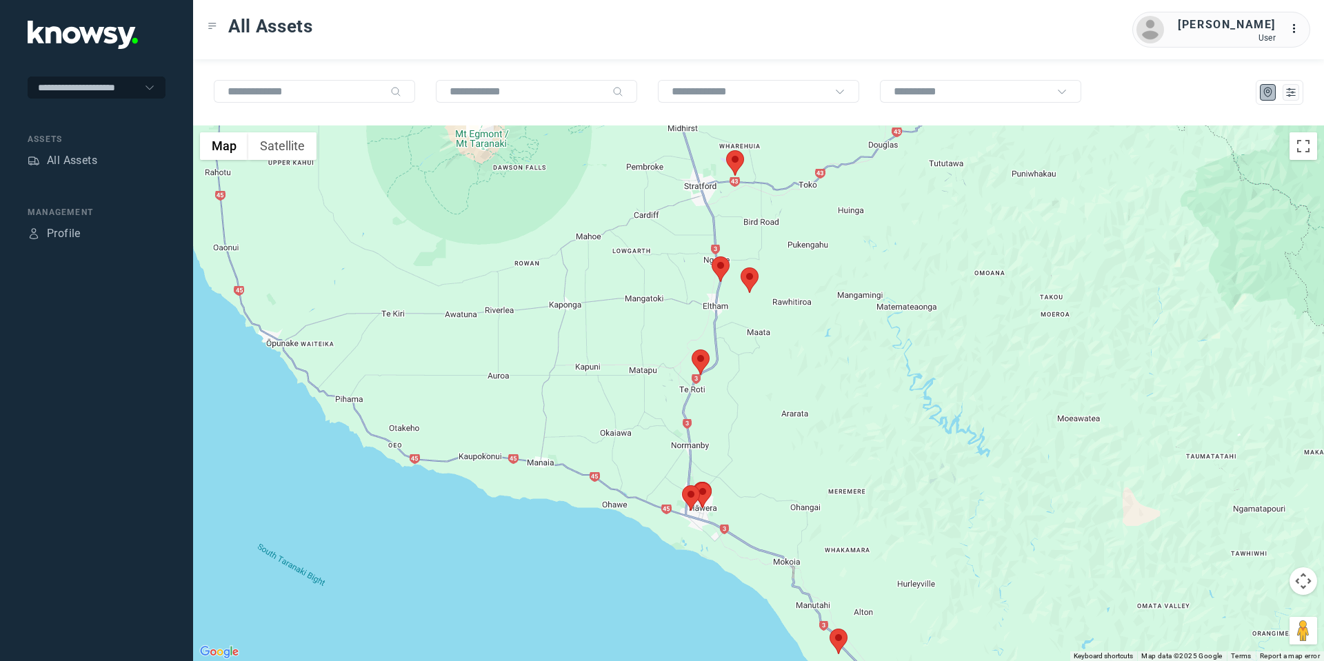
click at [726, 150] on area at bounding box center [726, 150] width 0 height 0
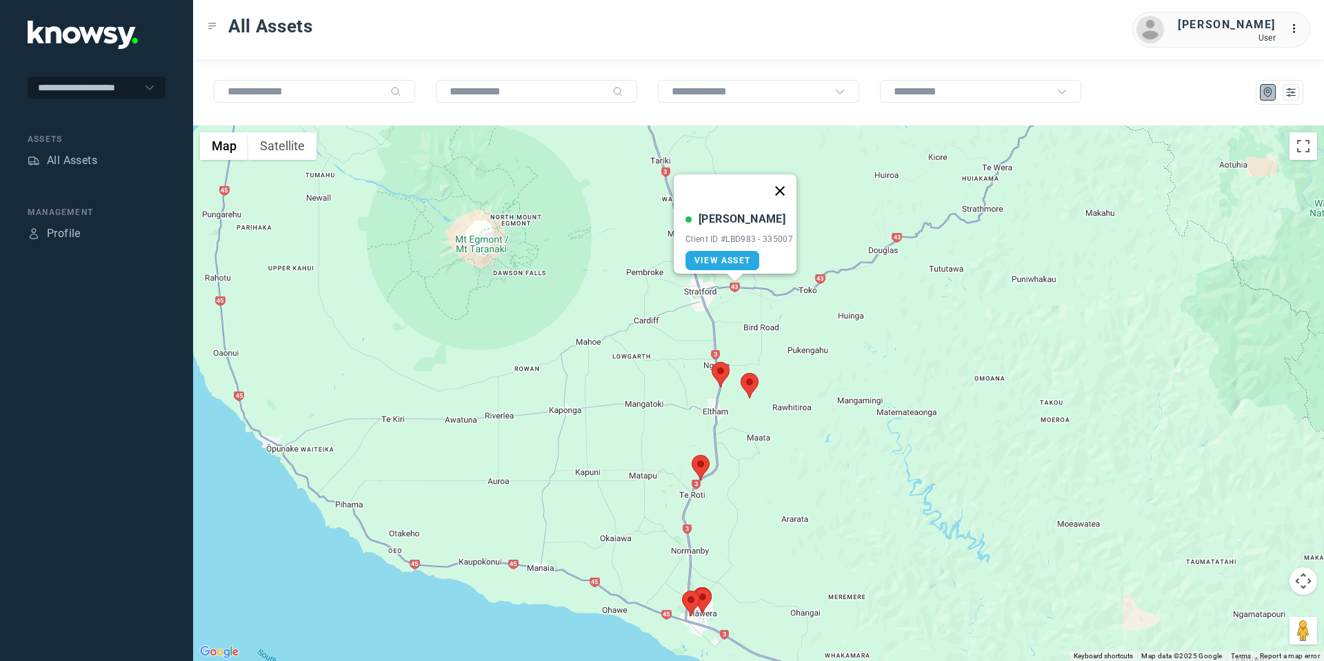
click at [785, 179] on button "Close" at bounding box center [779, 190] width 33 height 33
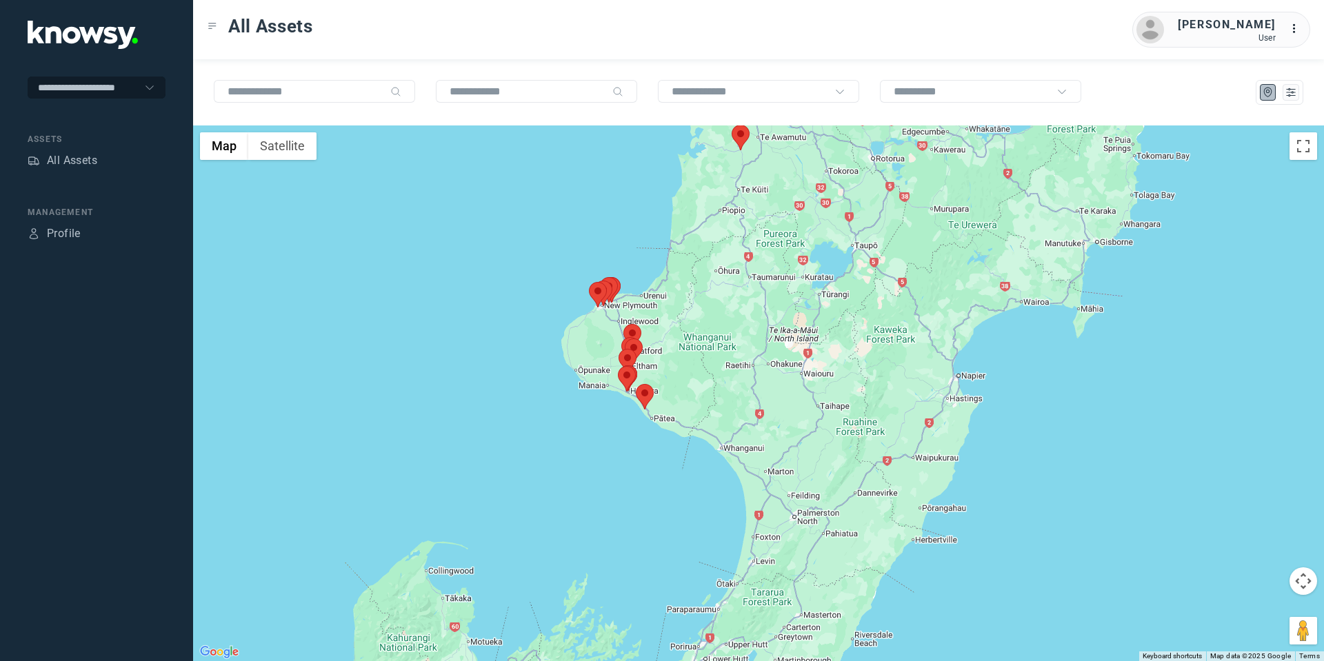
click at [732, 125] on area at bounding box center [732, 125] width 0 height 0
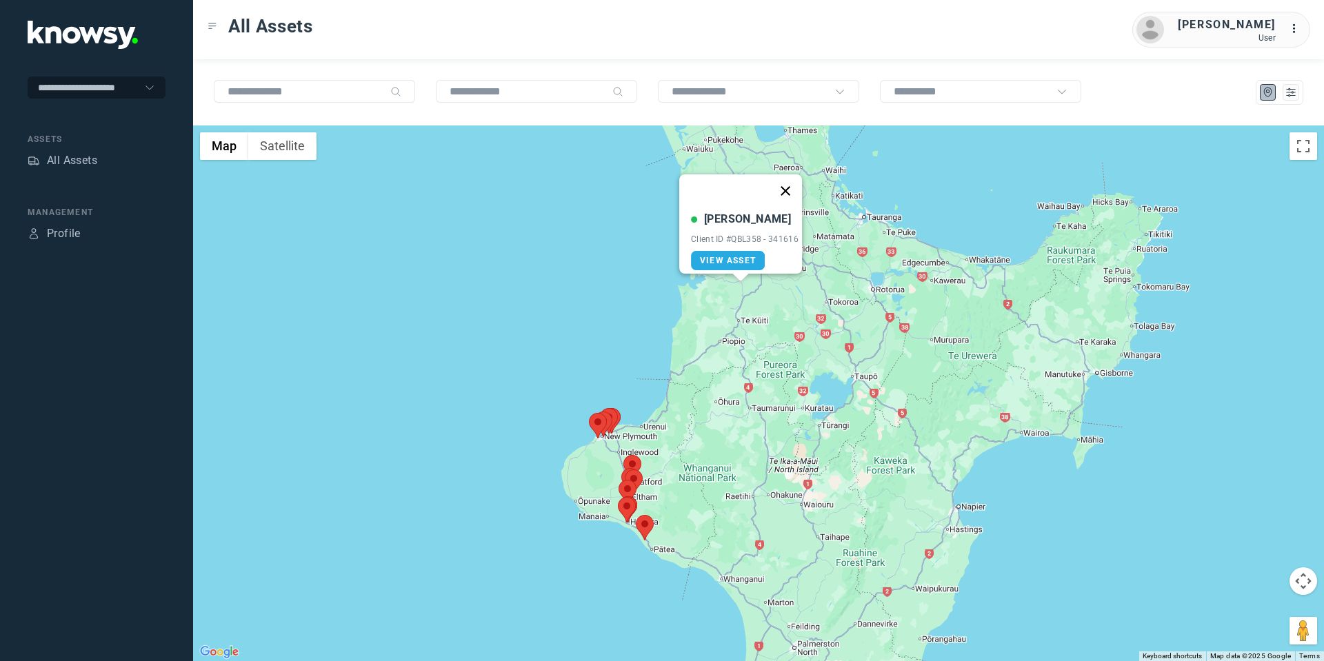
click at [791, 183] on button "Close" at bounding box center [785, 190] width 33 height 33
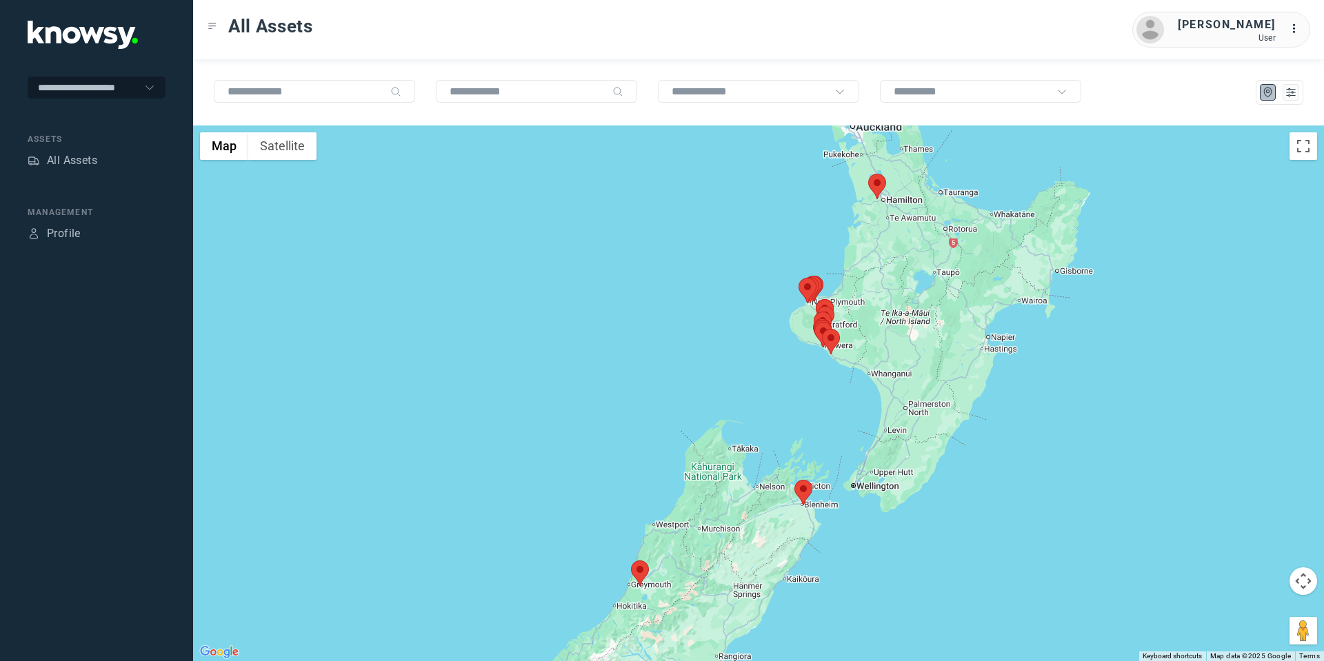
click at [794, 480] on area at bounding box center [794, 480] width 0 height 0
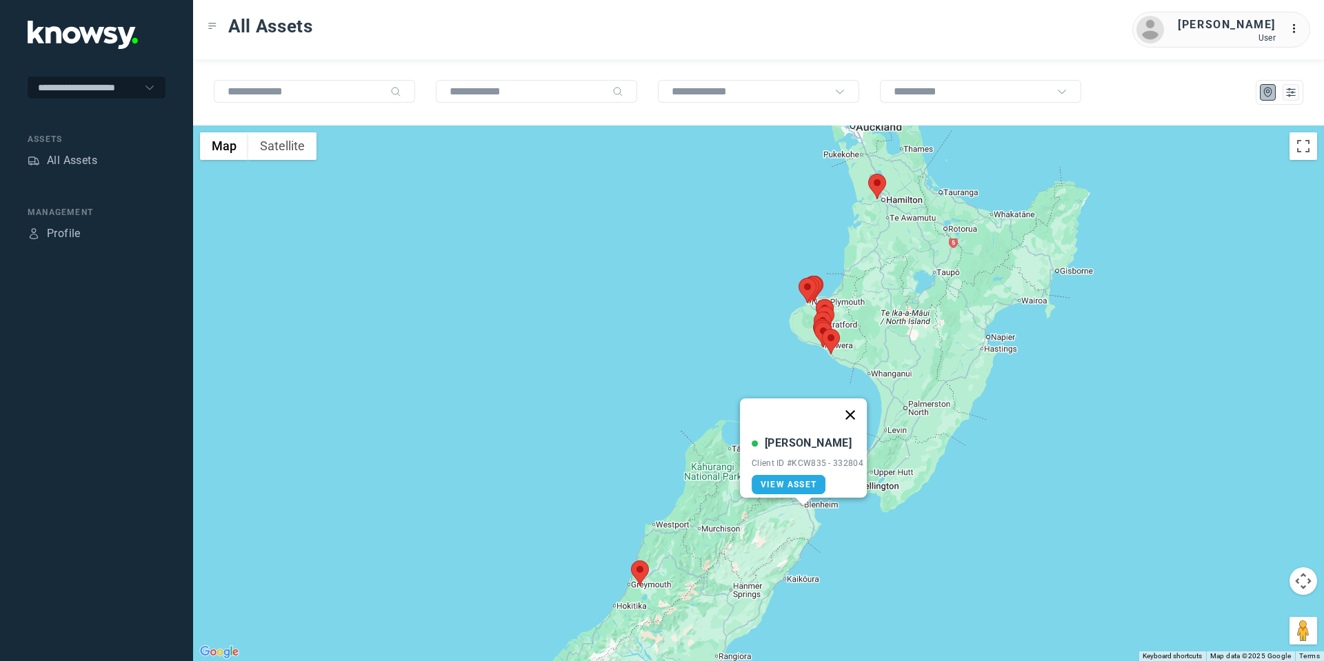
click at [854, 408] on button "Close" at bounding box center [850, 415] width 33 height 33
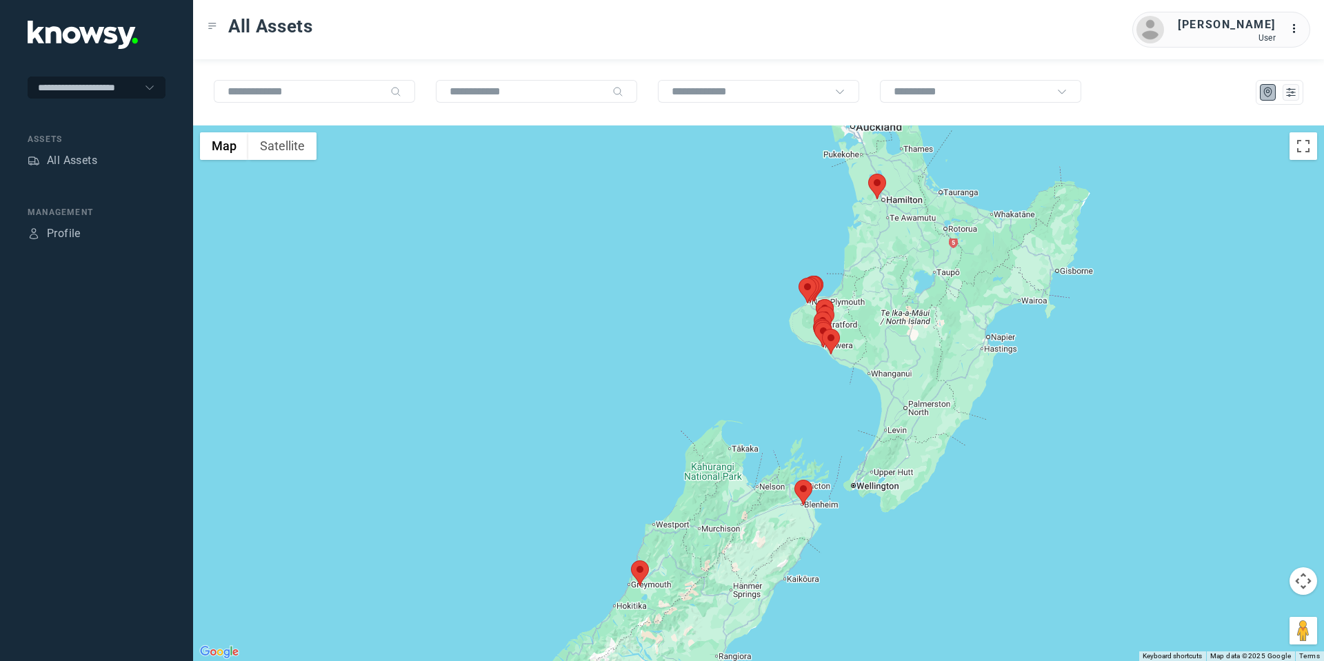
click at [631, 561] on area at bounding box center [631, 561] width 0 height 0
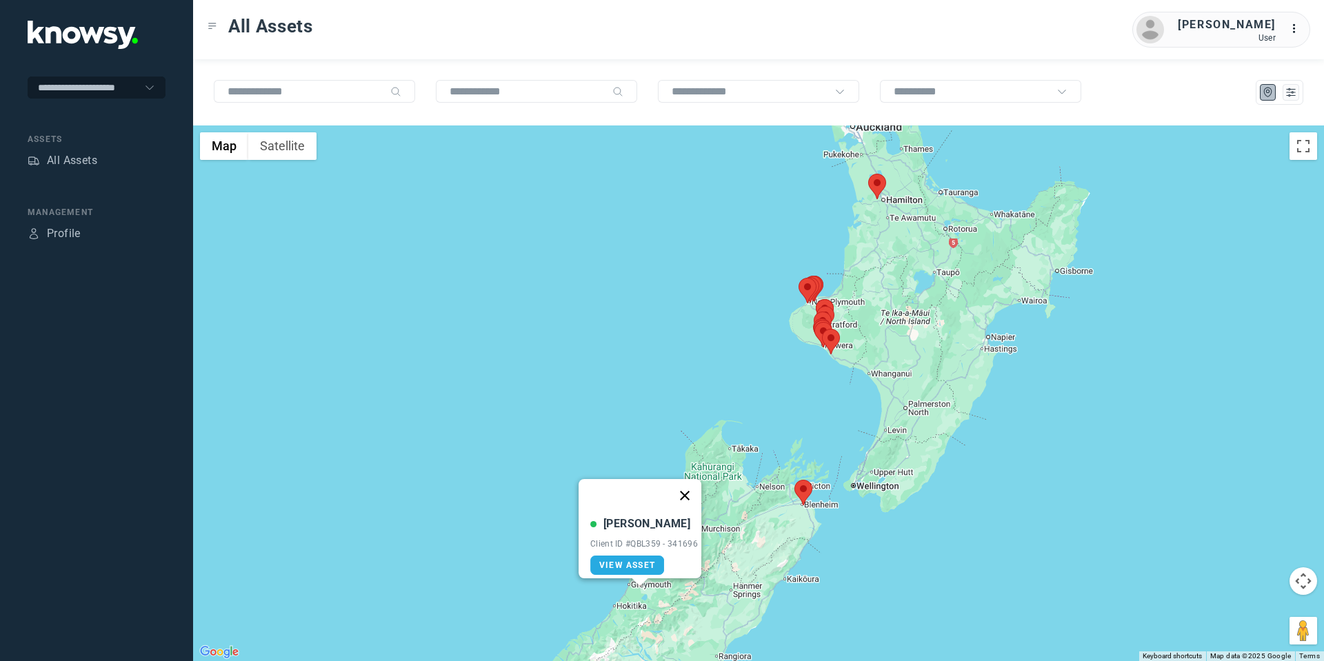
click at [689, 479] on button "Close" at bounding box center [684, 495] width 33 height 33
